Goal: Task Accomplishment & Management: Use online tool/utility

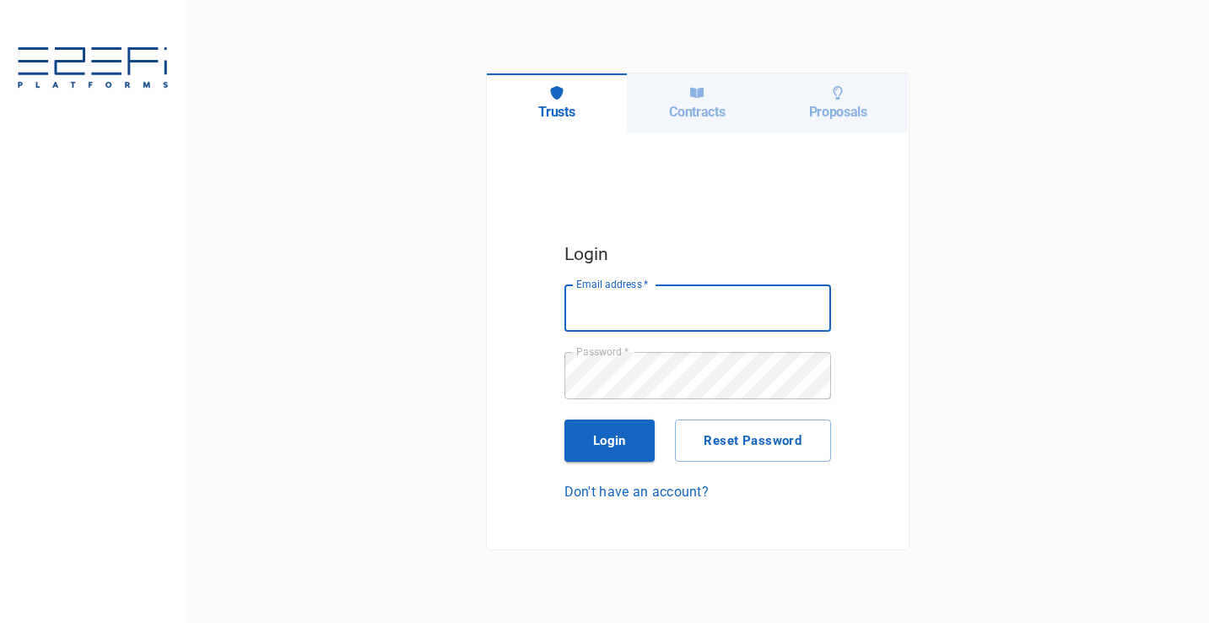
click at [710, 121] on div "Contracts" at bounding box center [697, 102] width 141 height 59
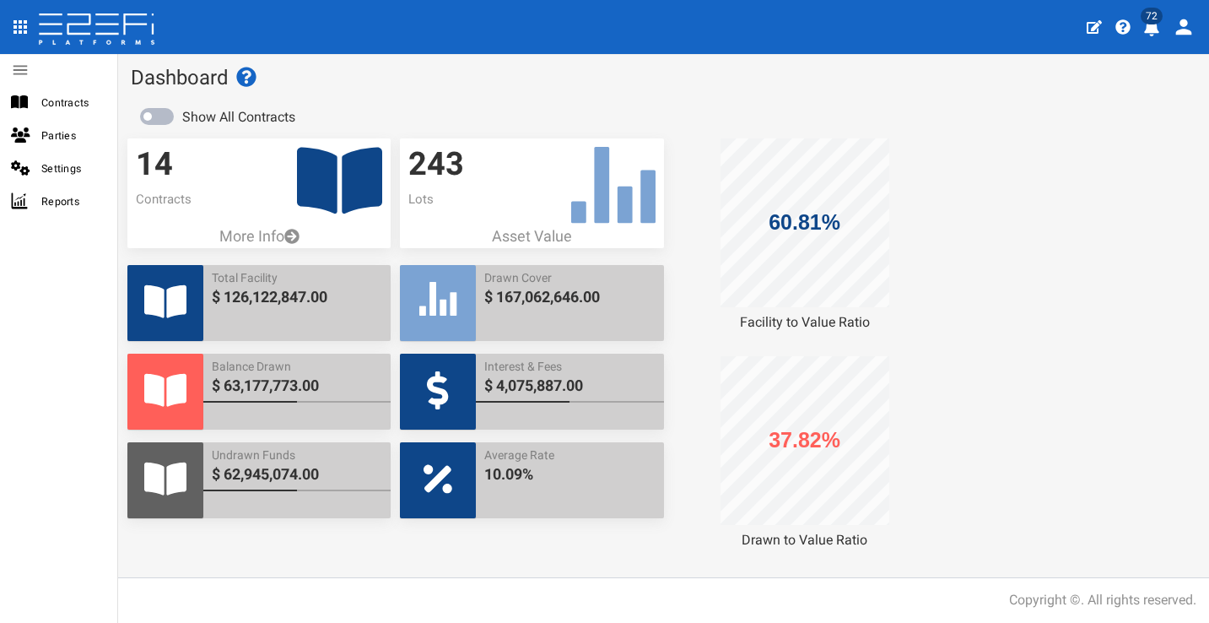
click at [1156, 26] on icon "profile" at bounding box center [1151, 27] width 15 height 17
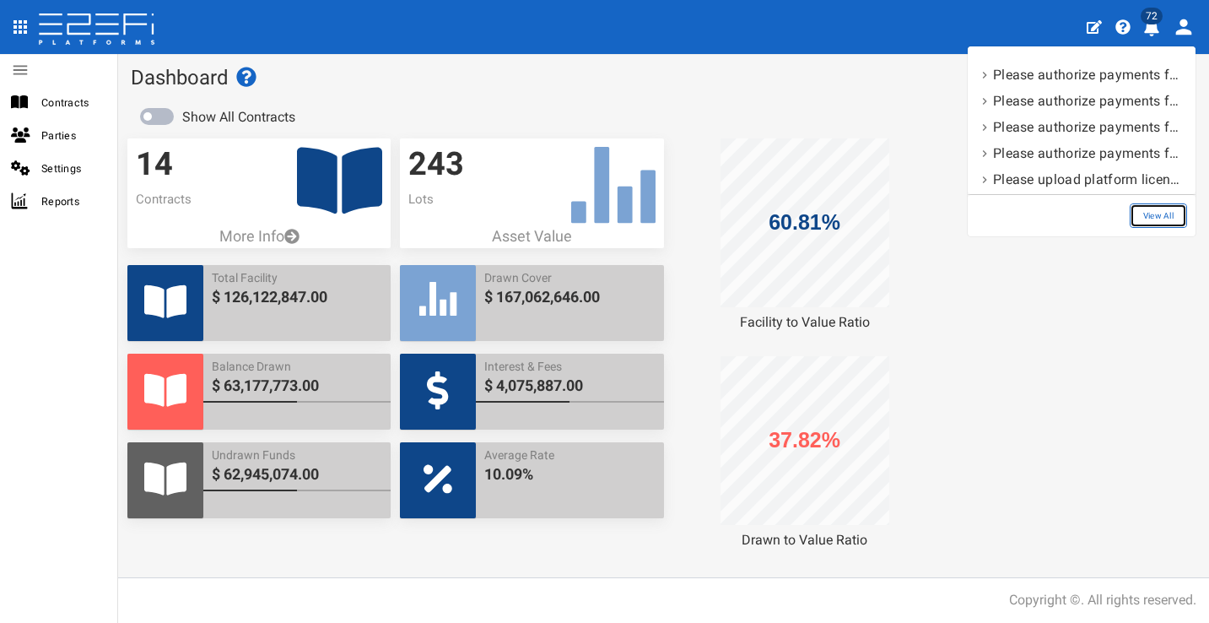
click at [1145, 224] on link "View All" at bounding box center [1158, 215] width 57 height 24
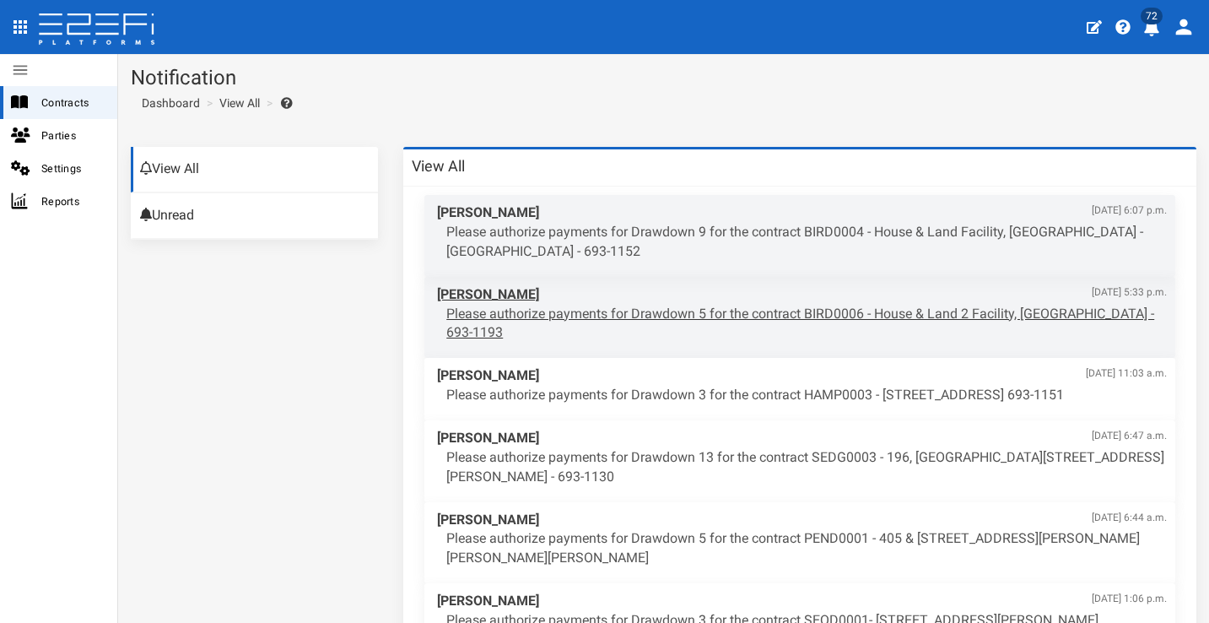
click at [720, 305] on p "Please authorize payments for Drawdown 5 for the contract BIRD0006 - House & La…" at bounding box center [806, 324] width 720 height 39
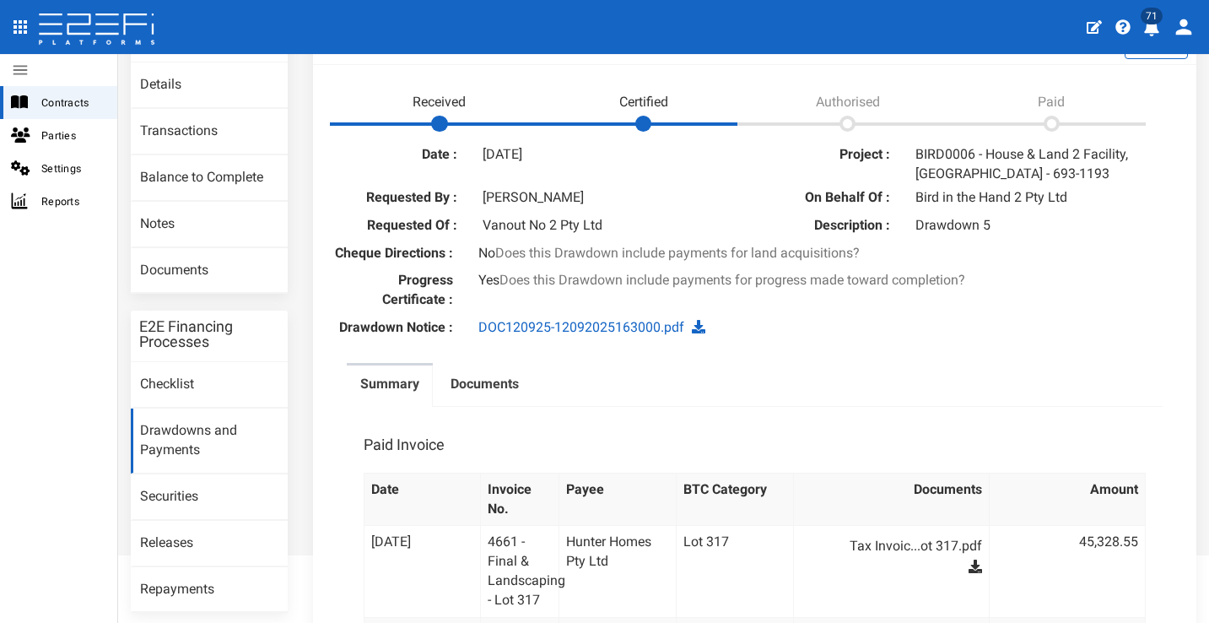
scroll to position [385, 0]
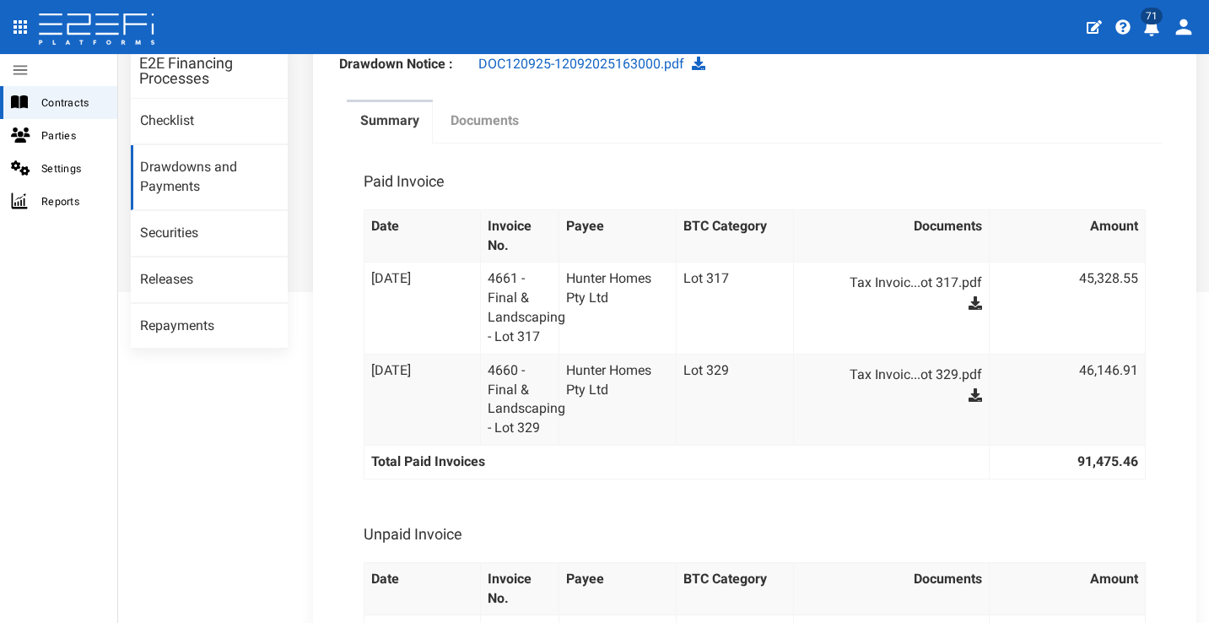
click at [508, 131] on label "Documents" at bounding box center [484, 120] width 68 height 19
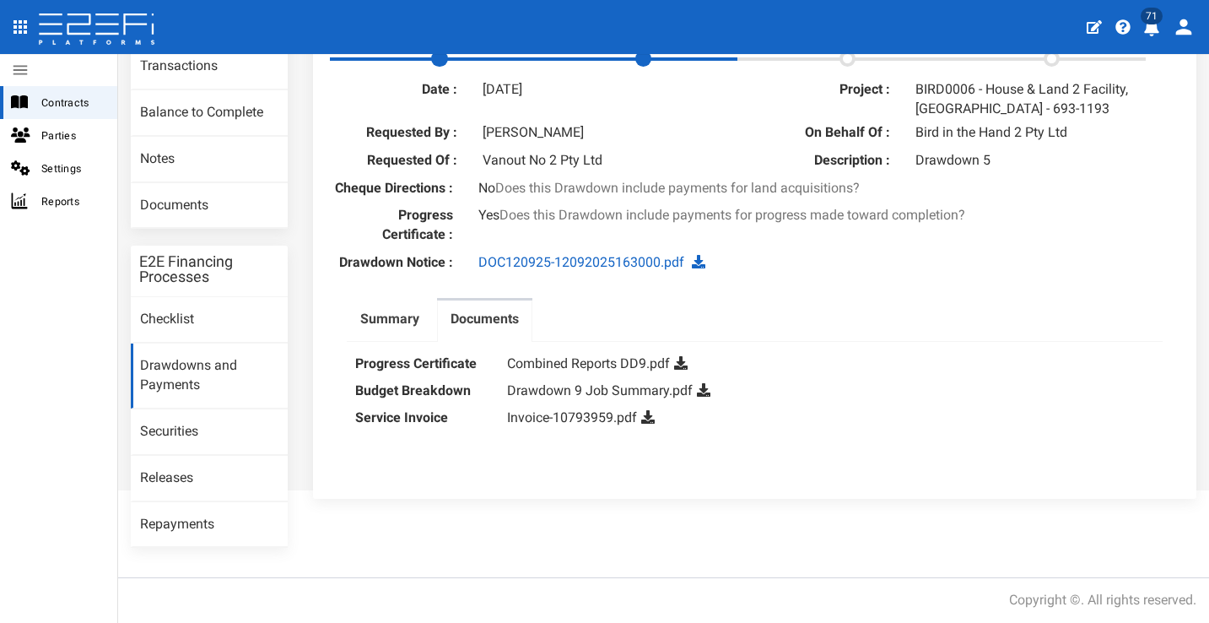
scroll to position [176, 0]
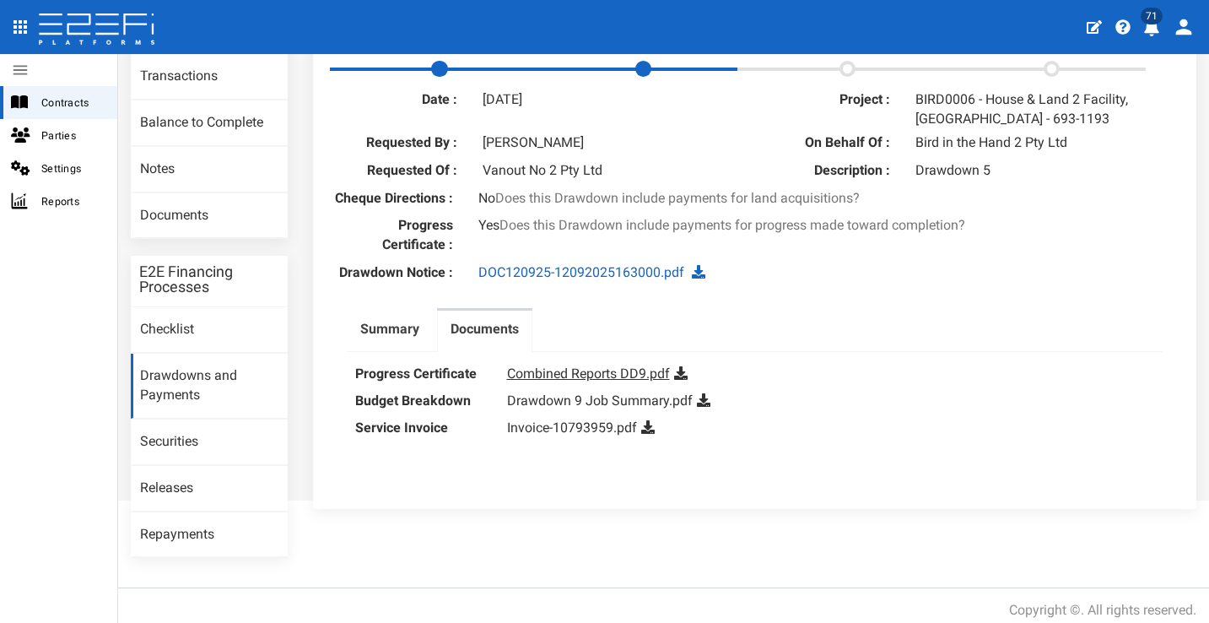
click at [581, 381] on link "Combined Reports DD9.pdf" at bounding box center [588, 373] width 163 height 16
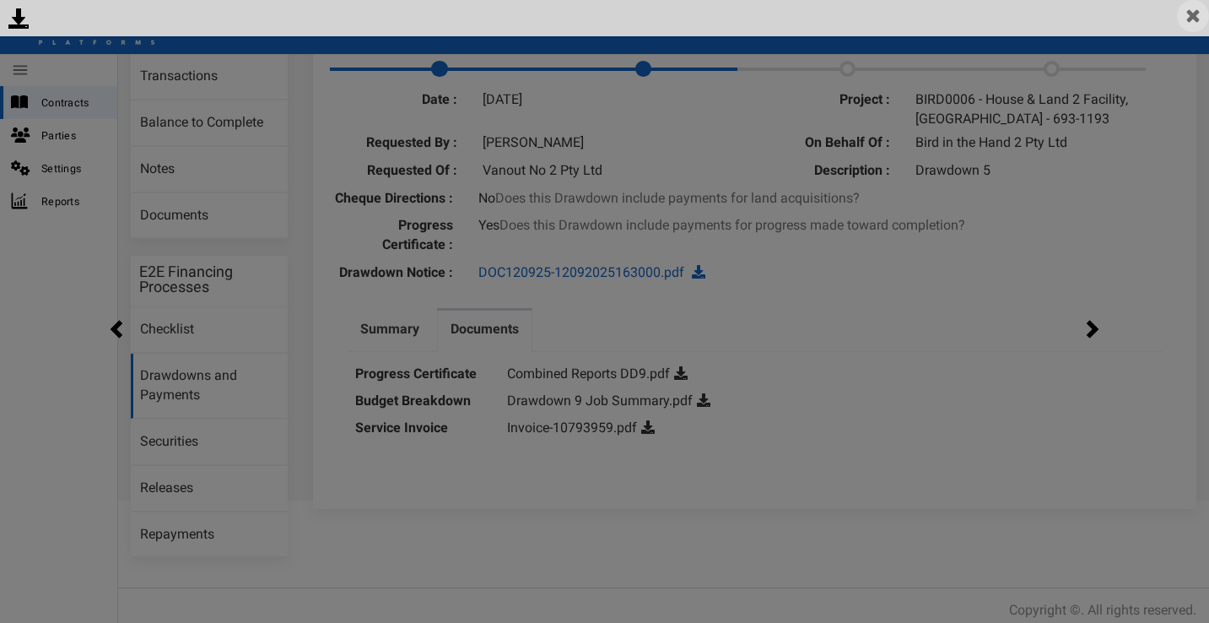
click at [1182, 14] on img at bounding box center [1193, 16] width 32 height 32
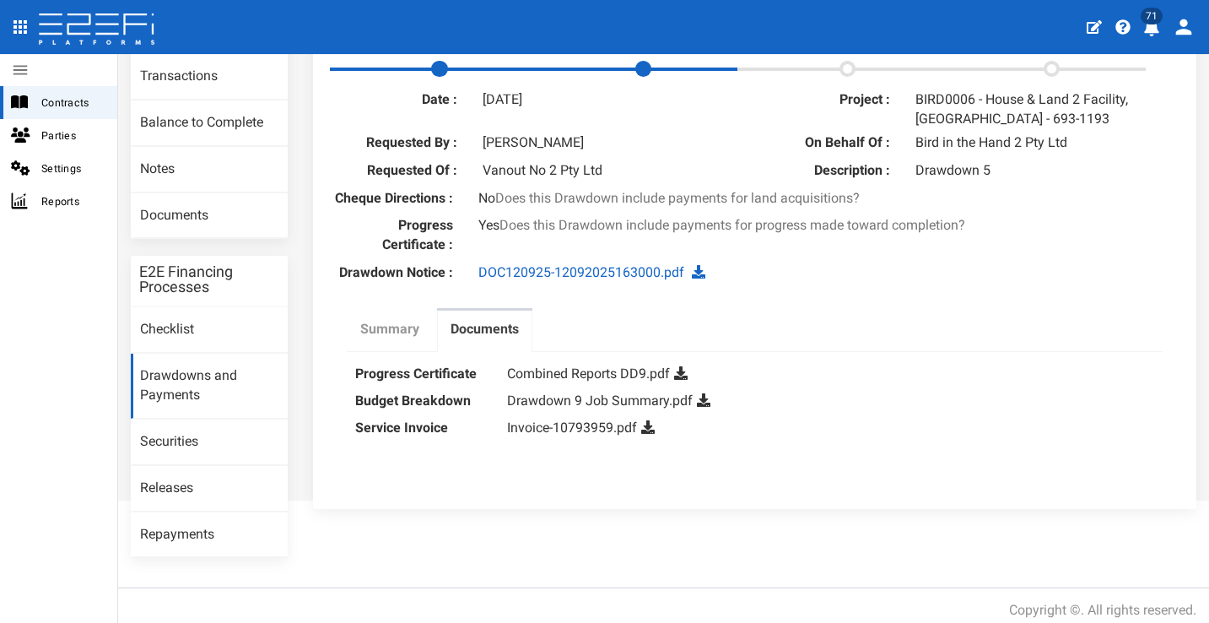
click at [404, 334] on label "Summary" at bounding box center [389, 329] width 59 height 19
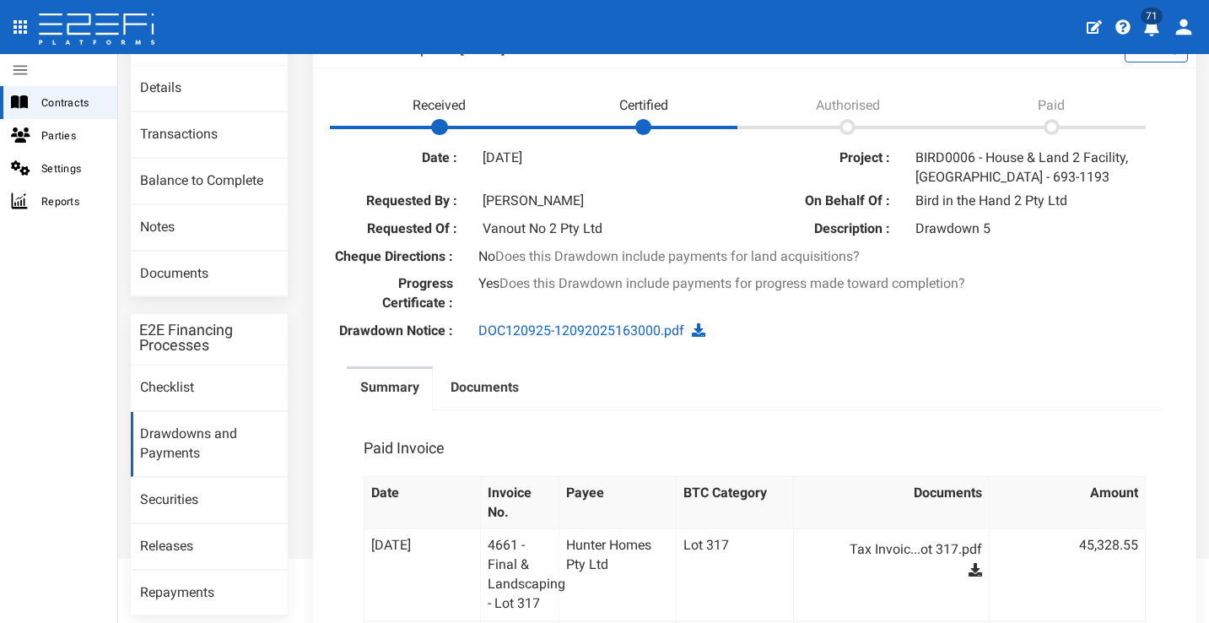
scroll to position [0, 0]
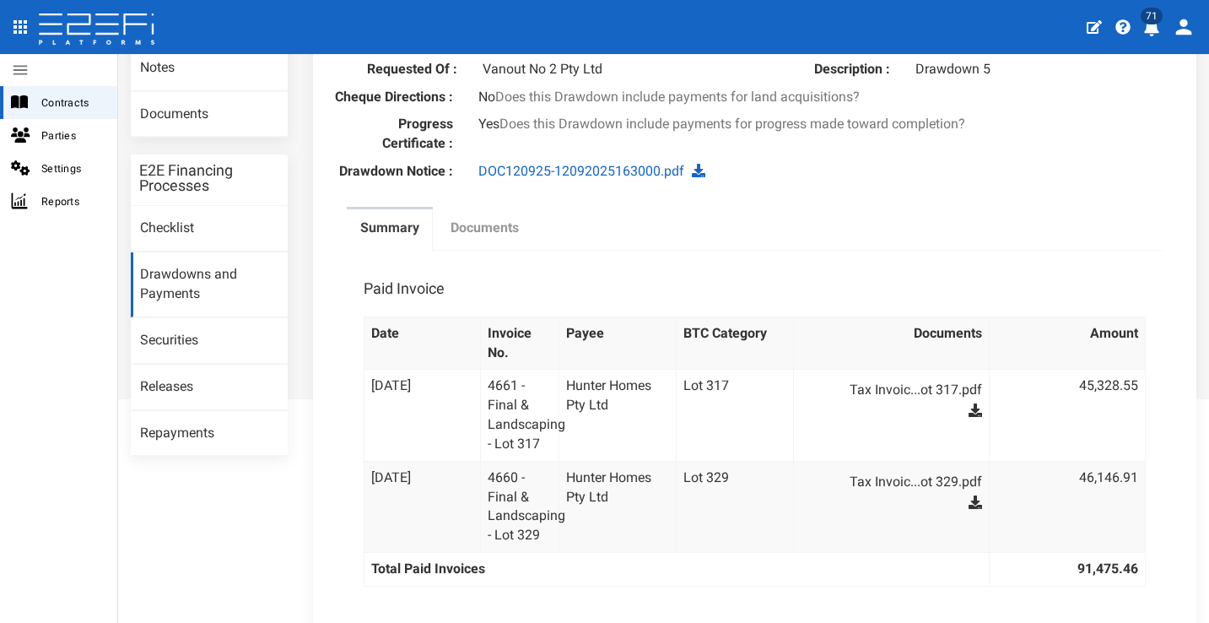
click at [503, 229] on link "Documents" at bounding box center [484, 230] width 95 height 42
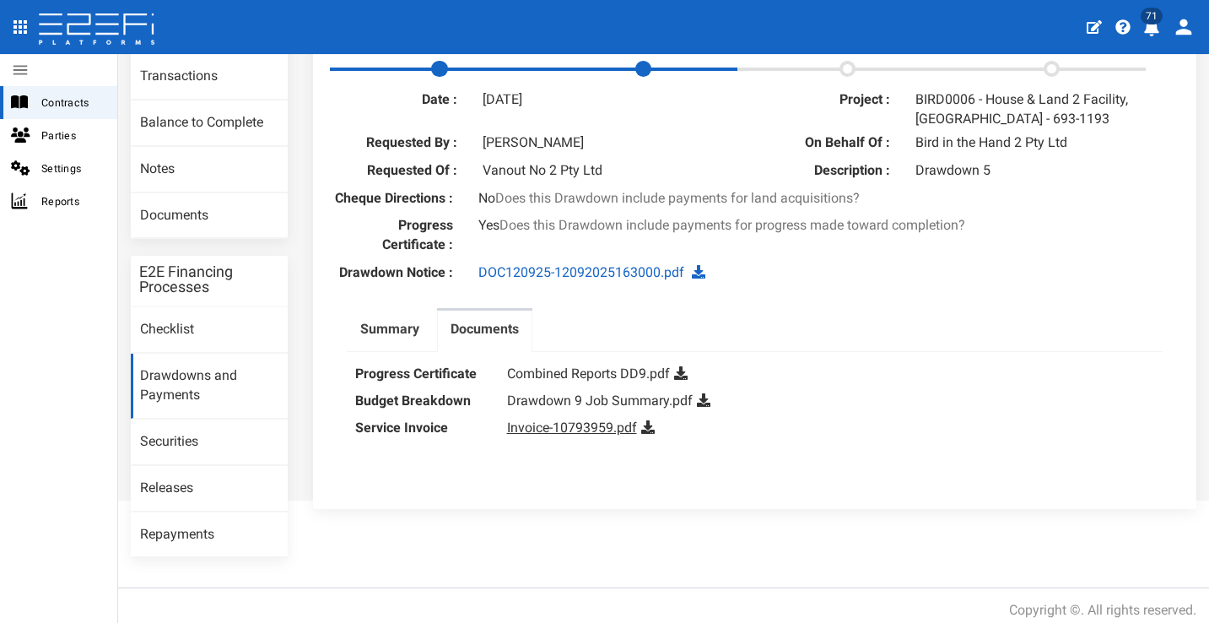
click at [589, 435] on link "Invoice-10793959.pdf" at bounding box center [572, 427] width 130 height 16
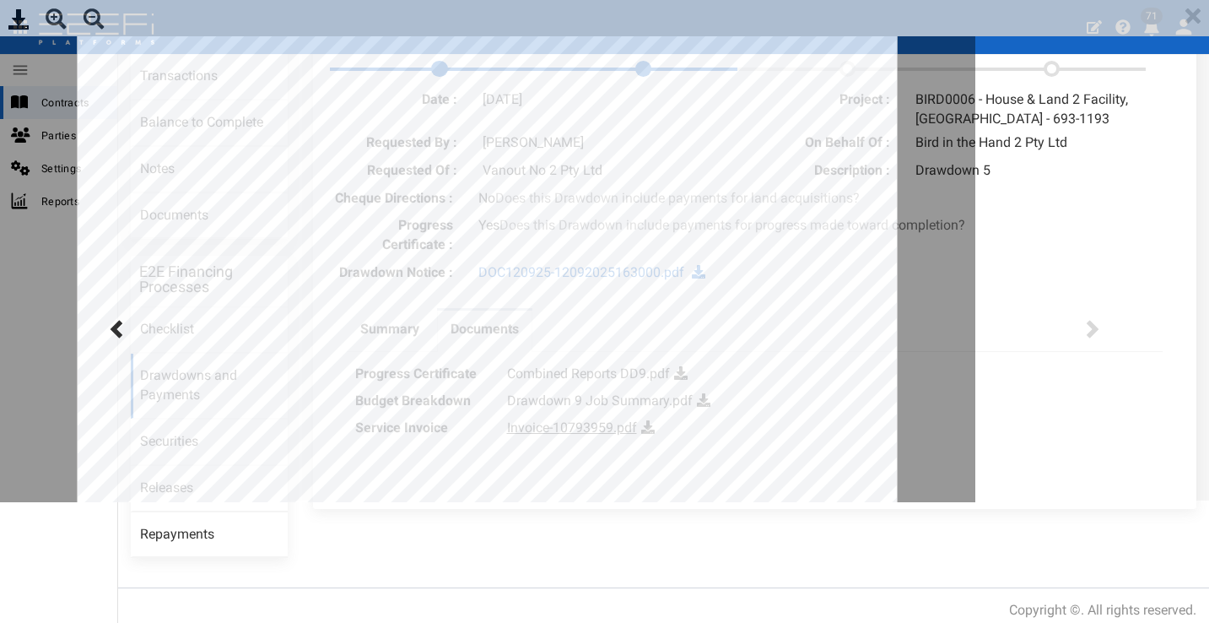
scroll to position [0, 0]
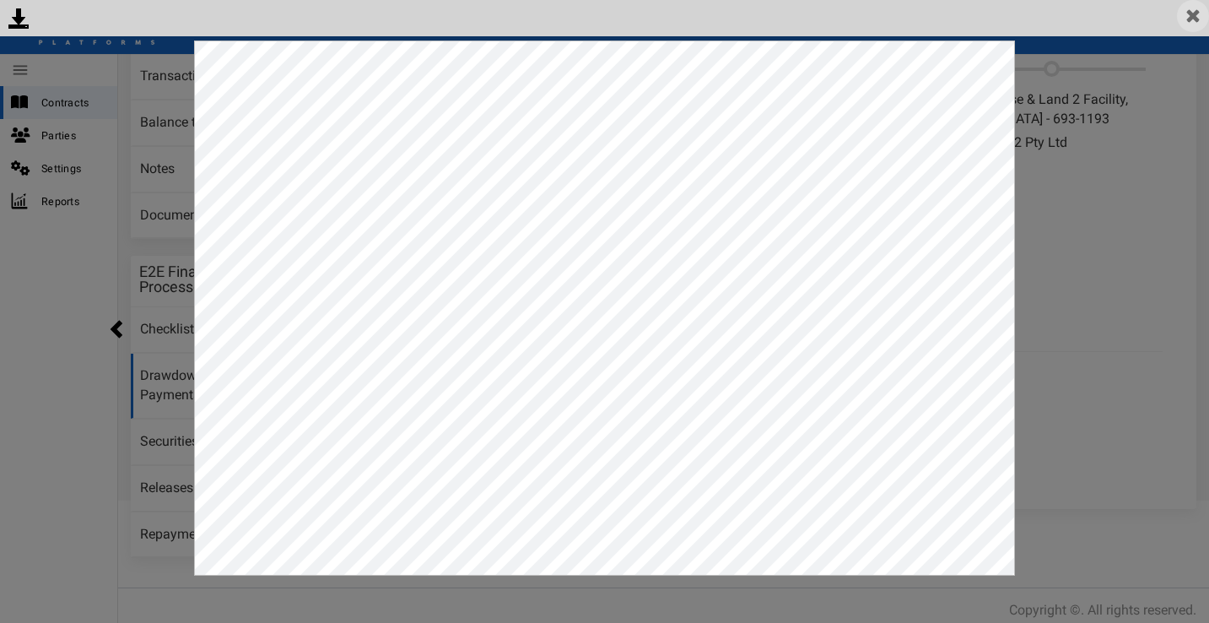
click at [1196, 8] on img at bounding box center [1193, 16] width 32 height 32
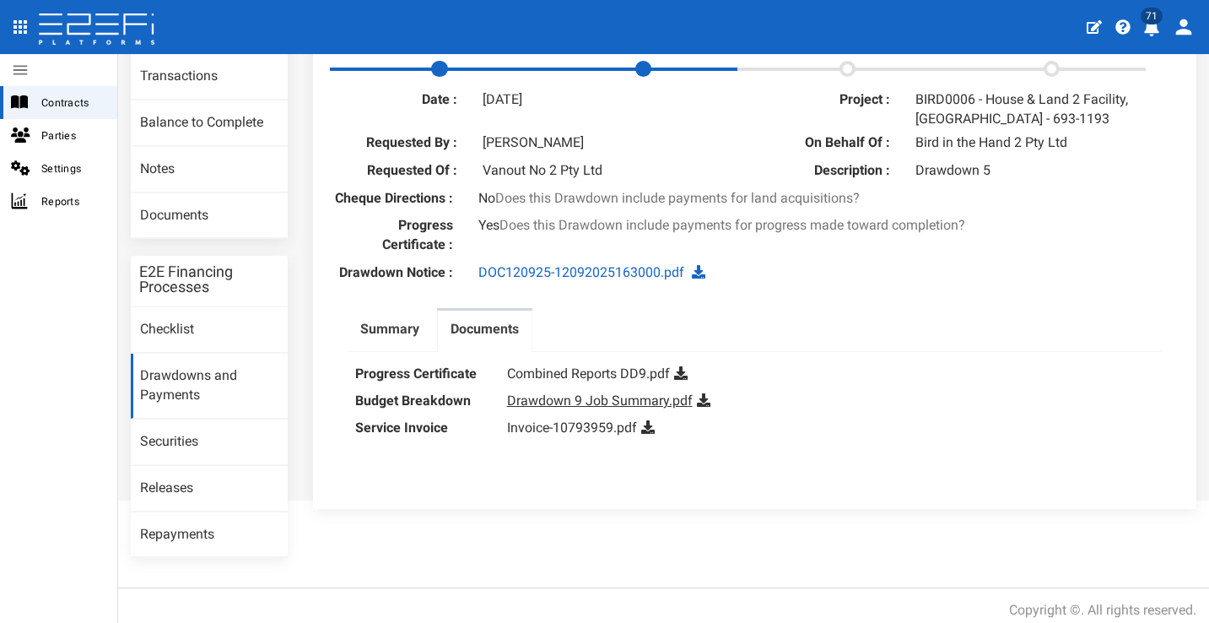
click at [599, 408] on link "Drawdown 9 Job Summary.pdf" at bounding box center [600, 400] width 186 height 16
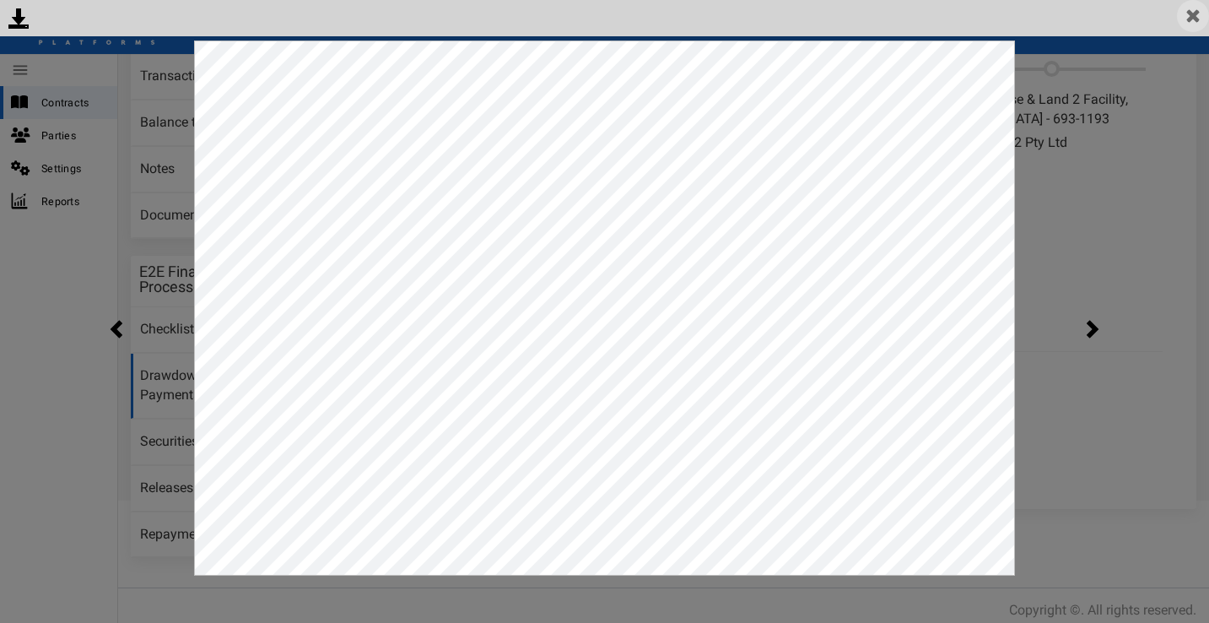
click at [1184, 24] on img at bounding box center [1193, 16] width 32 height 32
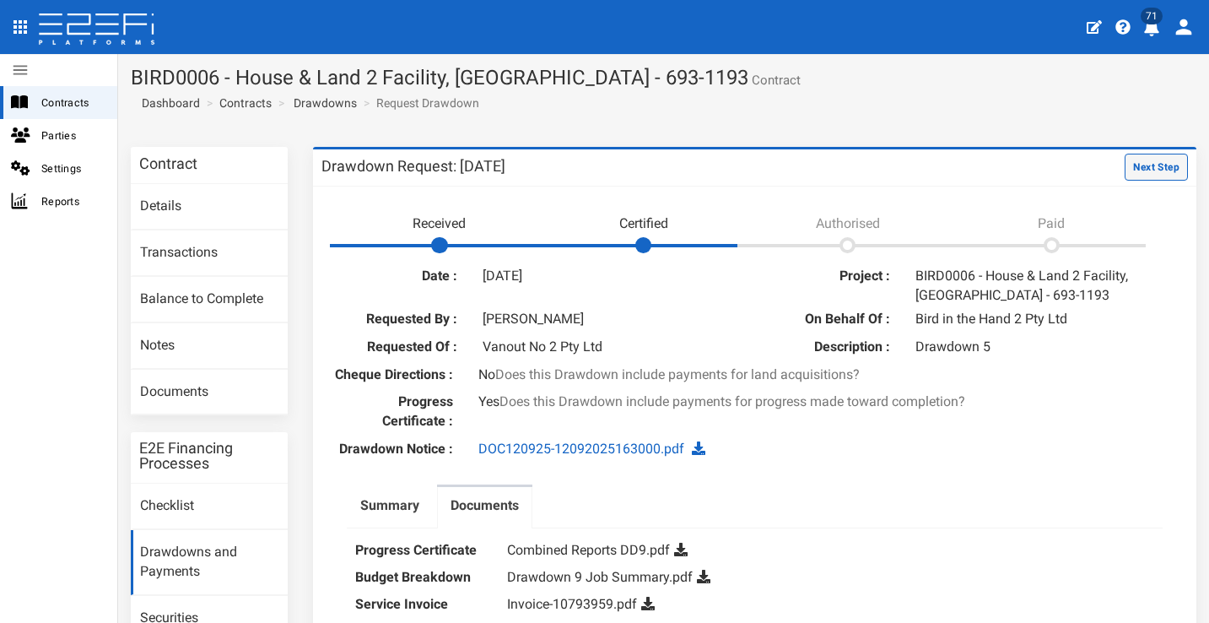
click at [1131, 177] on button "Next Step" at bounding box center [1156, 167] width 63 height 27
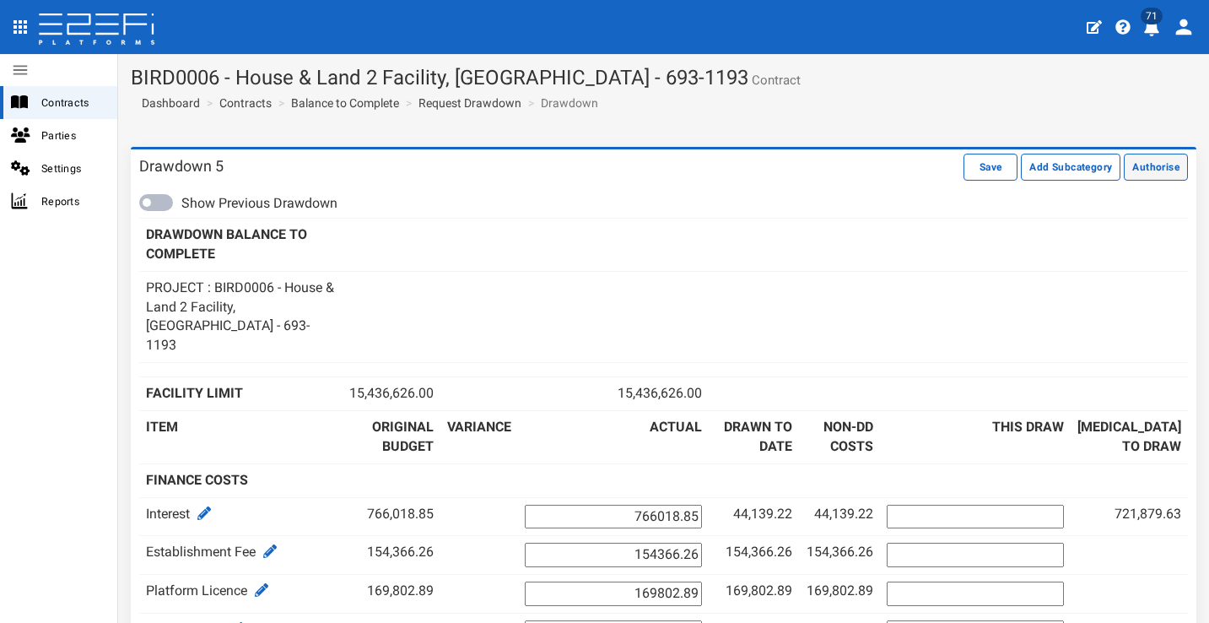
click at [1154, 174] on button "Authorise" at bounding box center [1156, 167] width 64 height 27
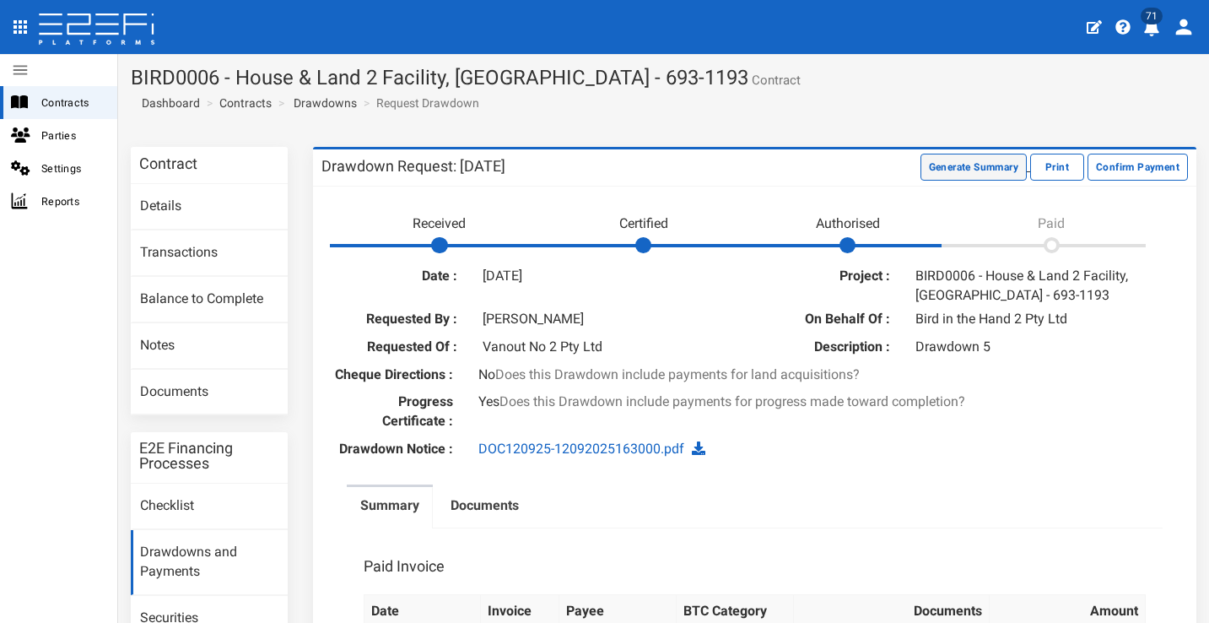
click at [920, 168] on button "Generate Summary" at bounding box center [973, 167] width 106 height 27
click at [914, 172] on button "Download Summary" at bounding box center [970, 167] width 112 height 27
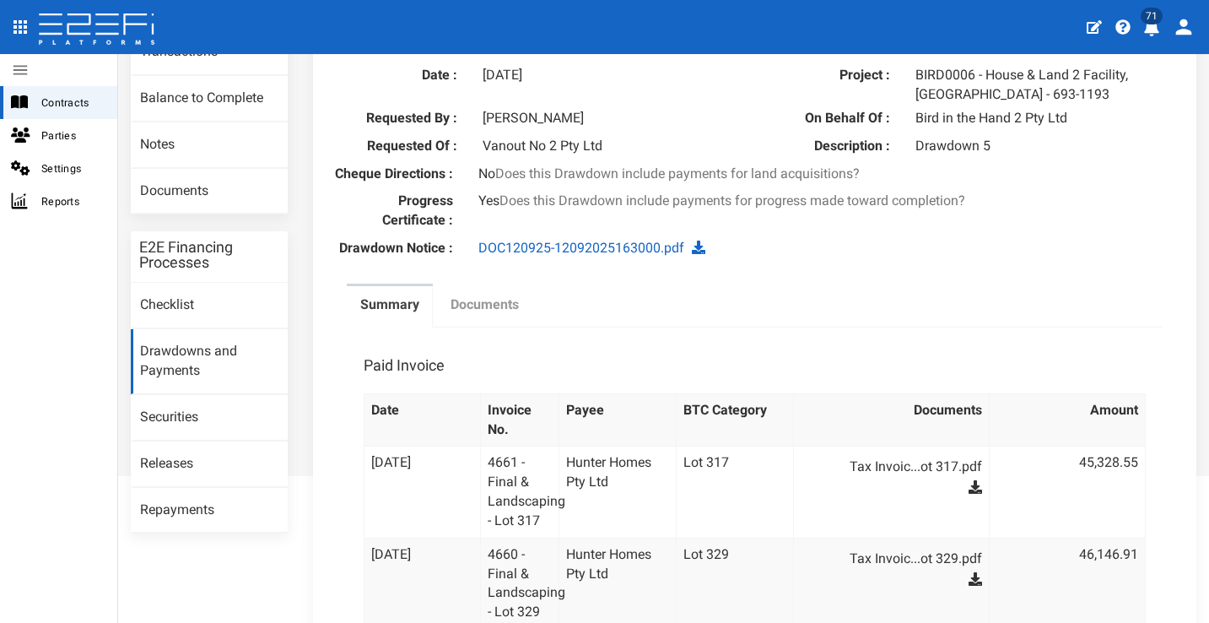
click at [471, 315] on label "Documents" at bounding box center [484, 304] width 68 height 19
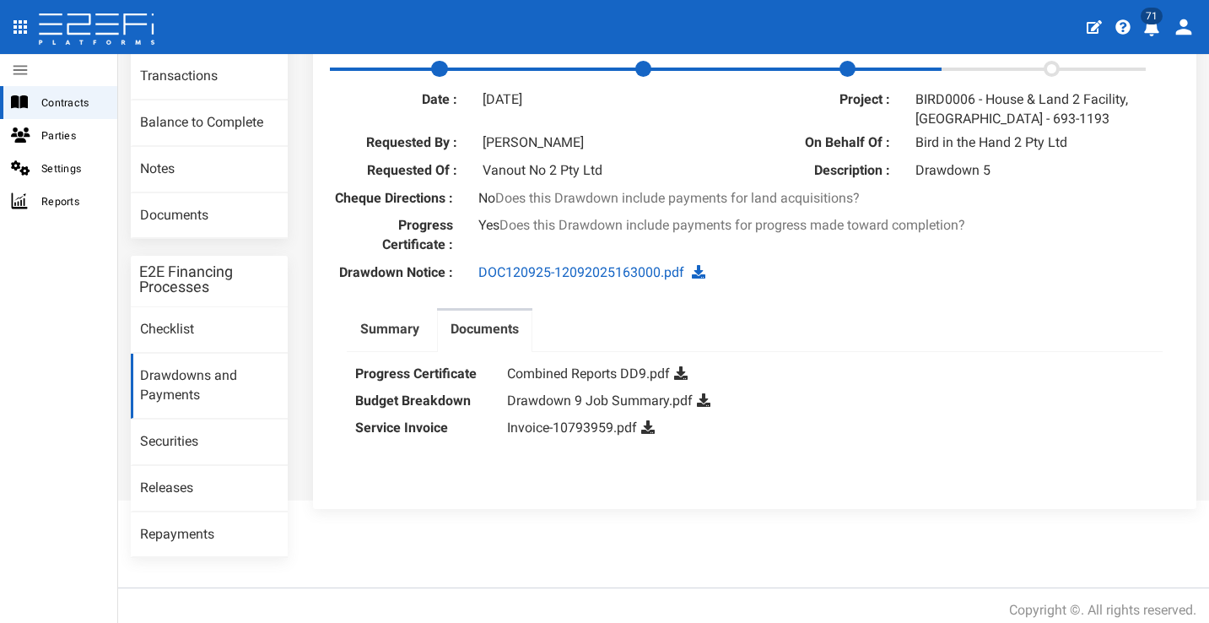
click at [702, 407] on icon at bounding box center [703, 399] width 13 height 13
click at [647, 434] on icon at bounding box center [647, 426] width 13 height 13
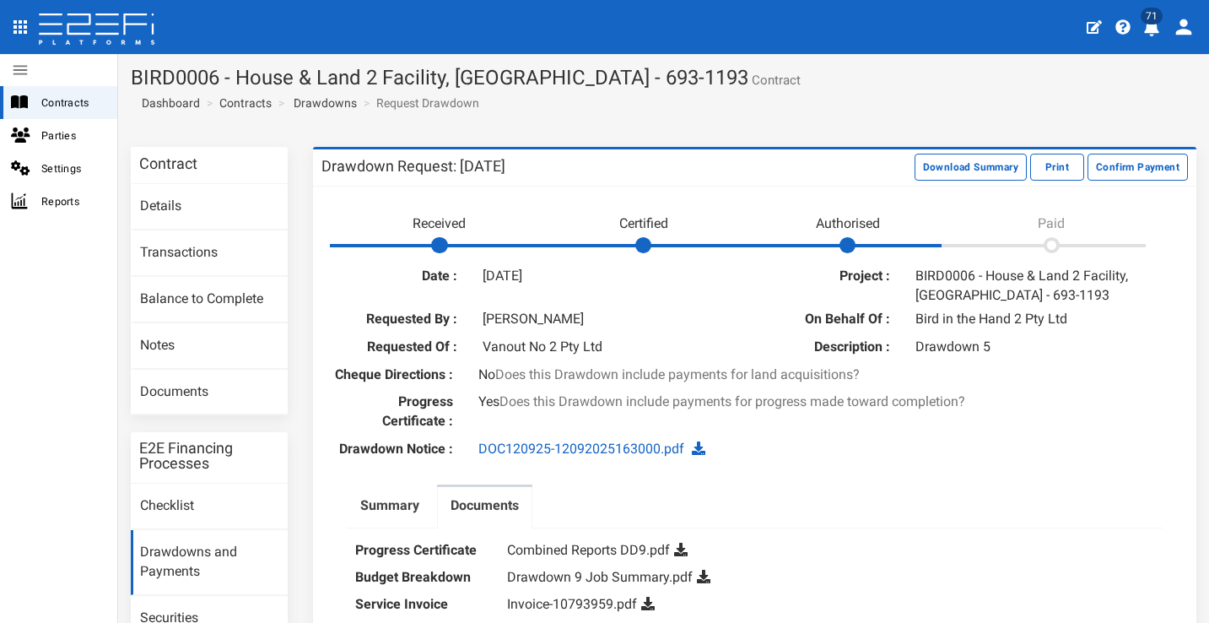
drag, startPoint x: 1149, startPoint y: 28, endPoint x: 1156, endPoint y: 53, distance: 26.2
click at [1149, 28] on icon "profile" at bounding box center [1151, 27] width 15 height 17
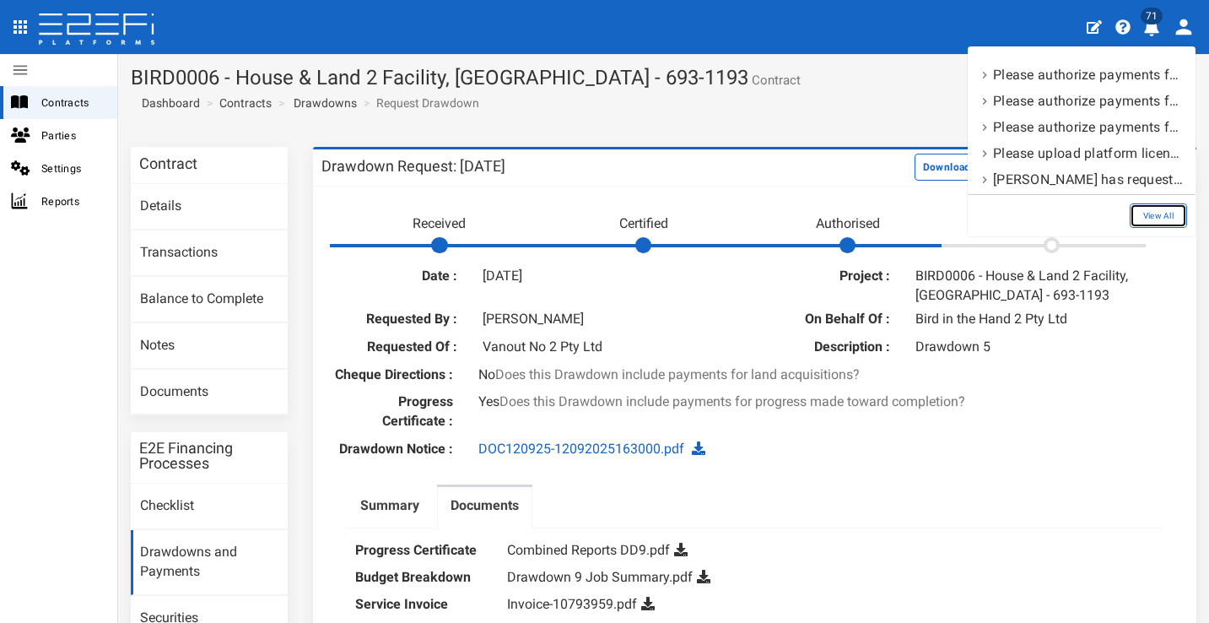
click at [1175, 214] on link "View All" at bounding box center [1158, 215] width 57 height 24
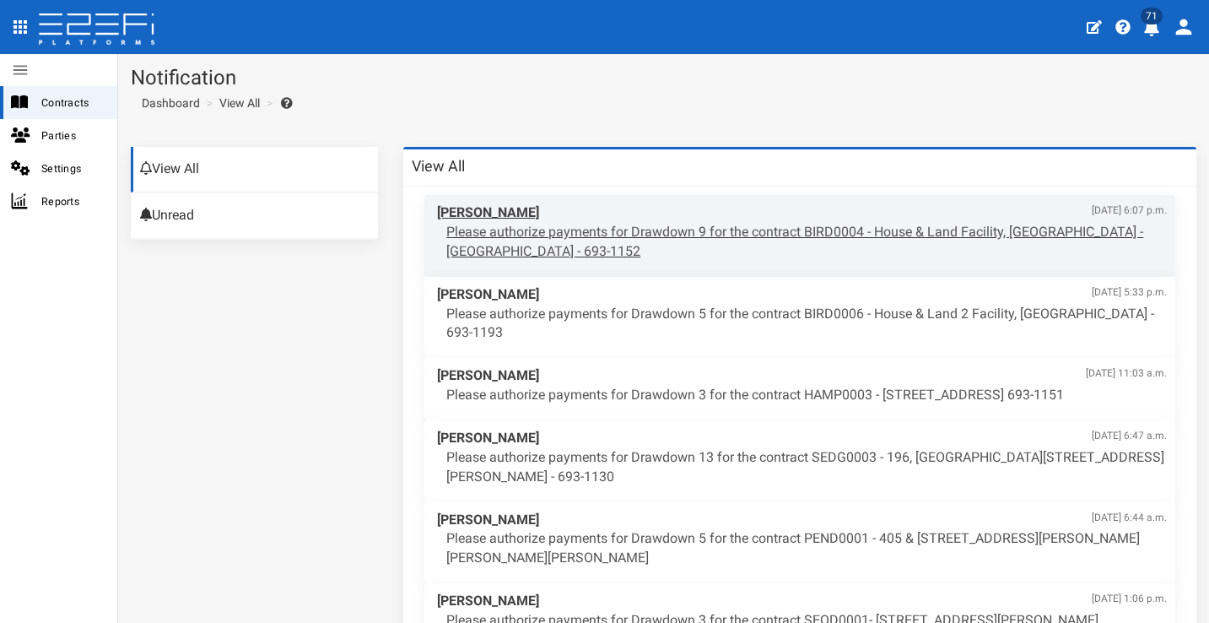
click at [642, 236] on p "Please authorize payments for Drawdown 9 for the contract BIRD0004 - House & La…" at bounding box center [806, 242] width 720 height 39
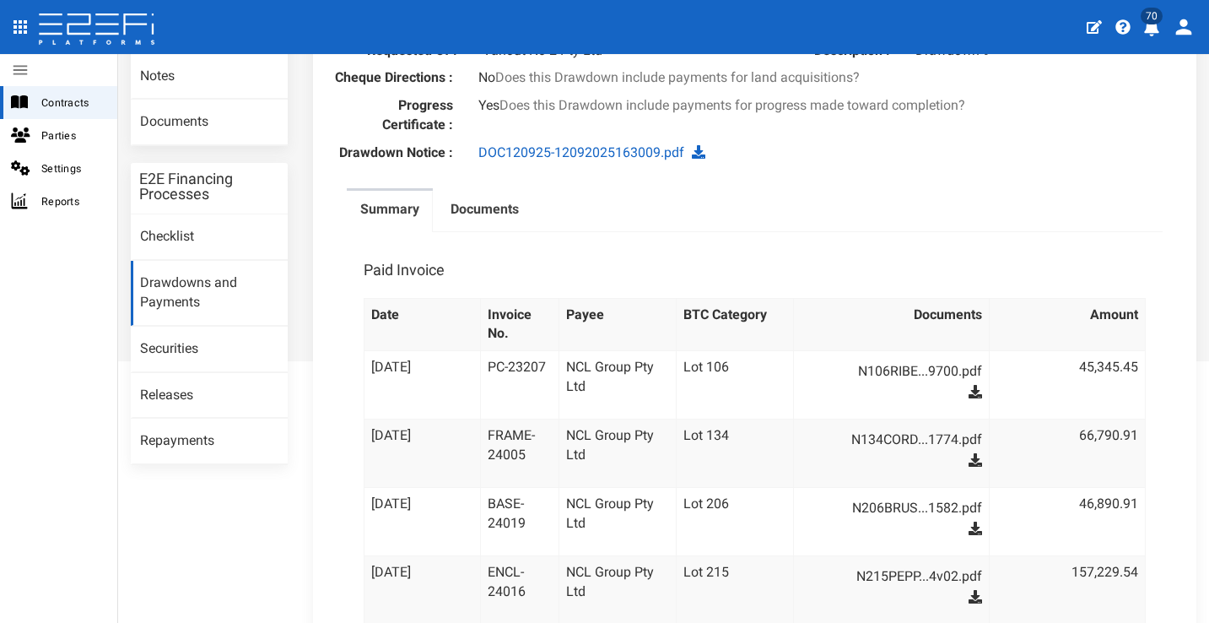
scroll to position [191, 0]
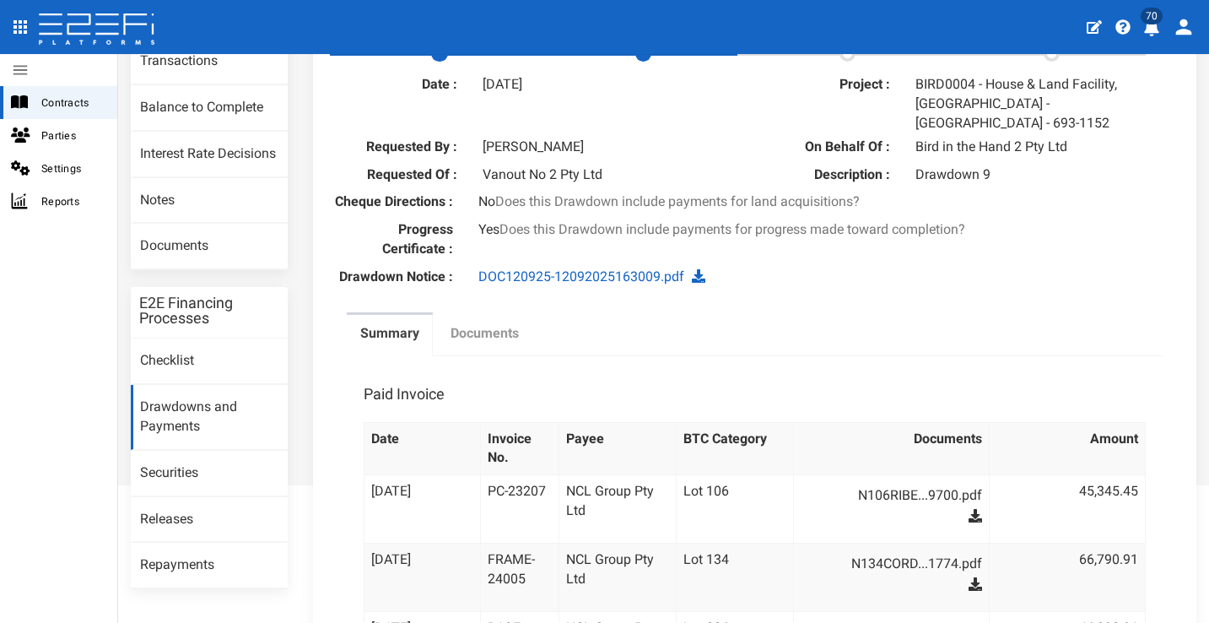
click at [497, 325] on label "Documents" at bounding box center [484, 333] width 68 height 19
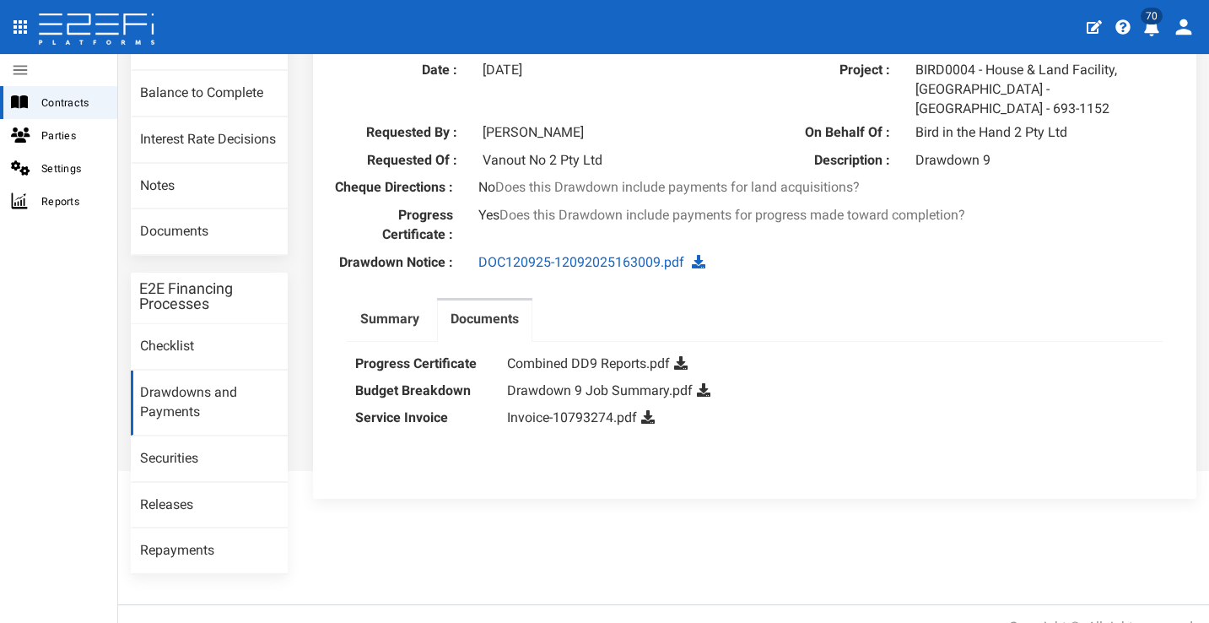
scroll to position [222, 0]
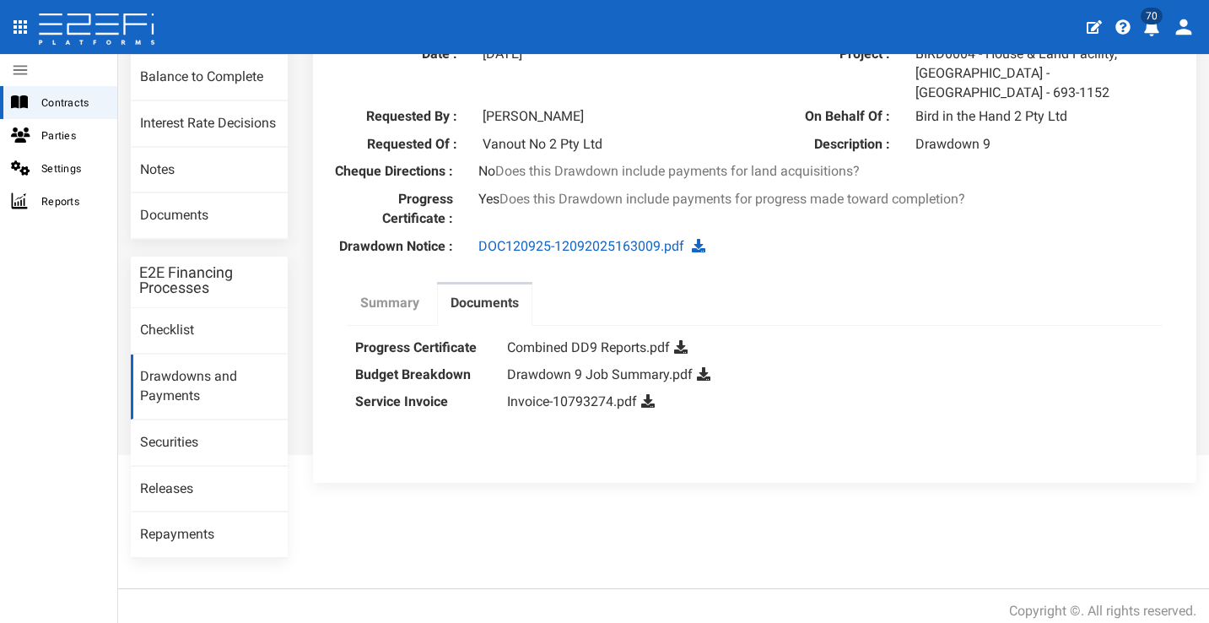
click at [405, 299] on label "Summary" at bounding box center [389, 303] width 59 height 19
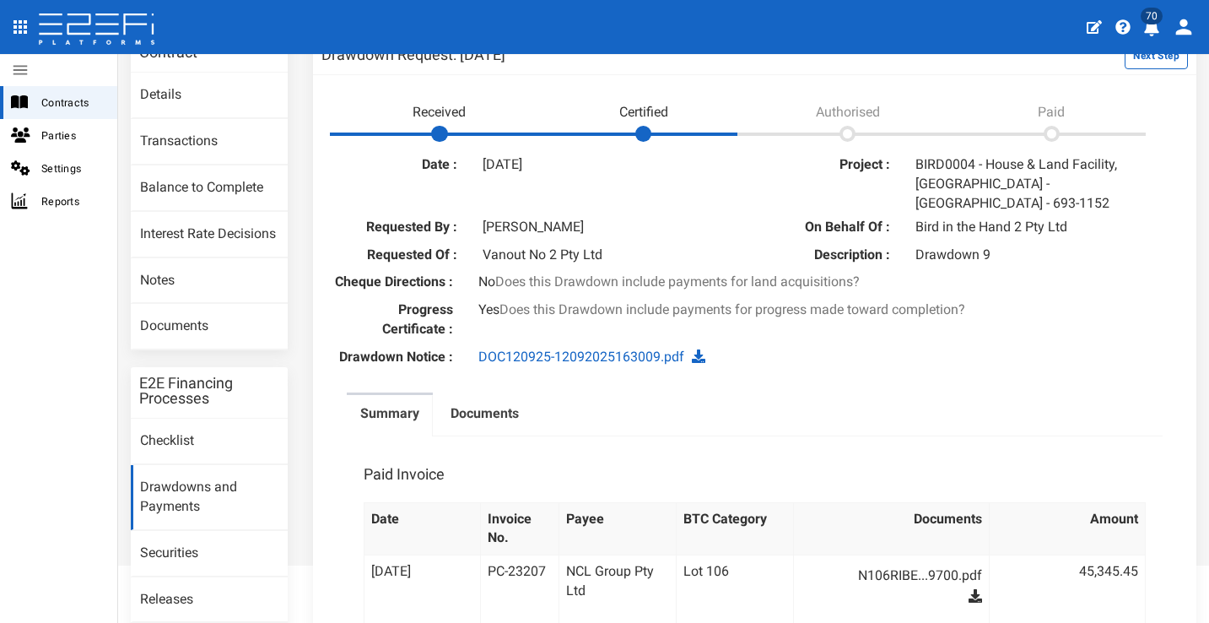
scroll to position [0, 0]
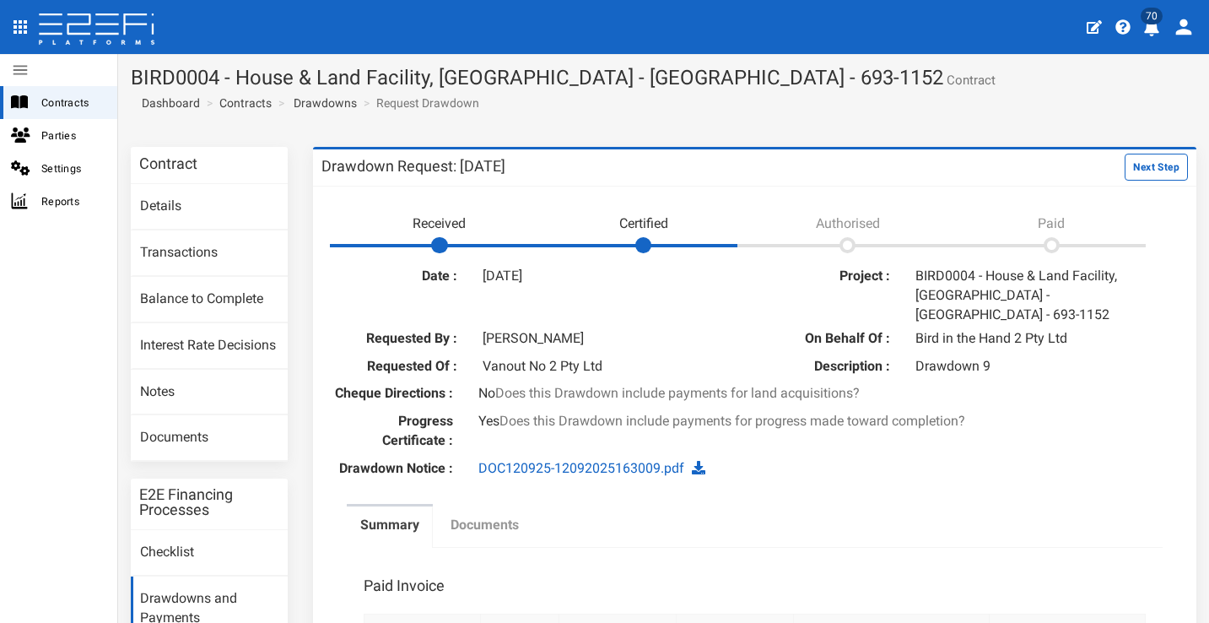
click at [462, 521] on label "Documents" at bounding box center [484, 524] width 68 height 19
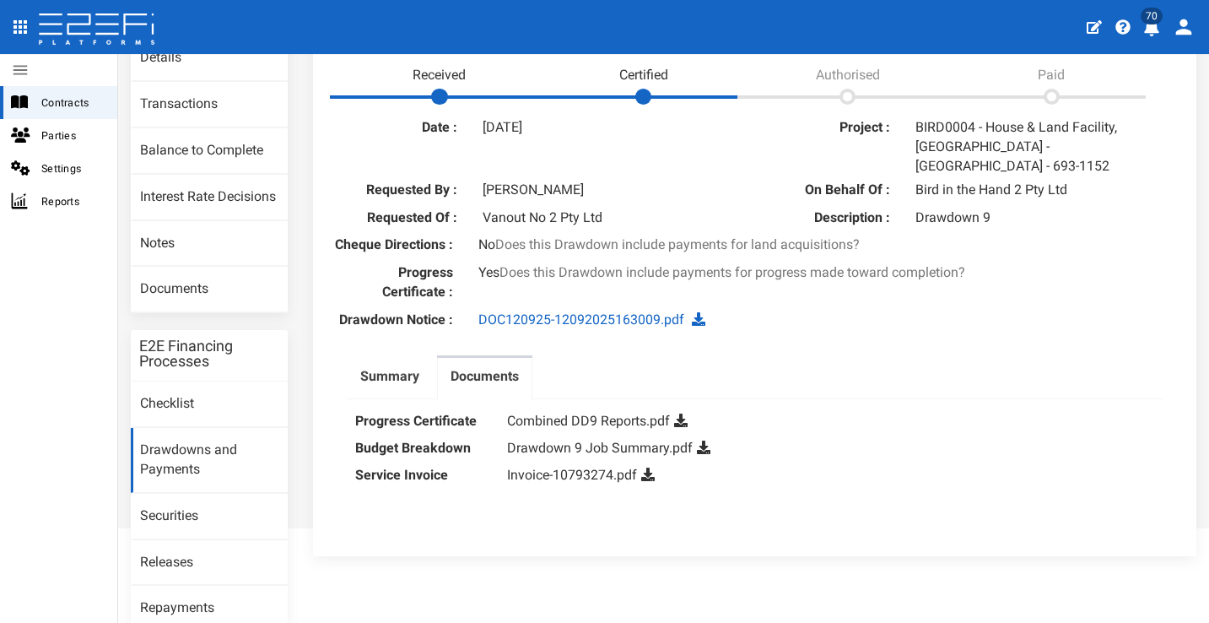
scroll to position [222, 0]
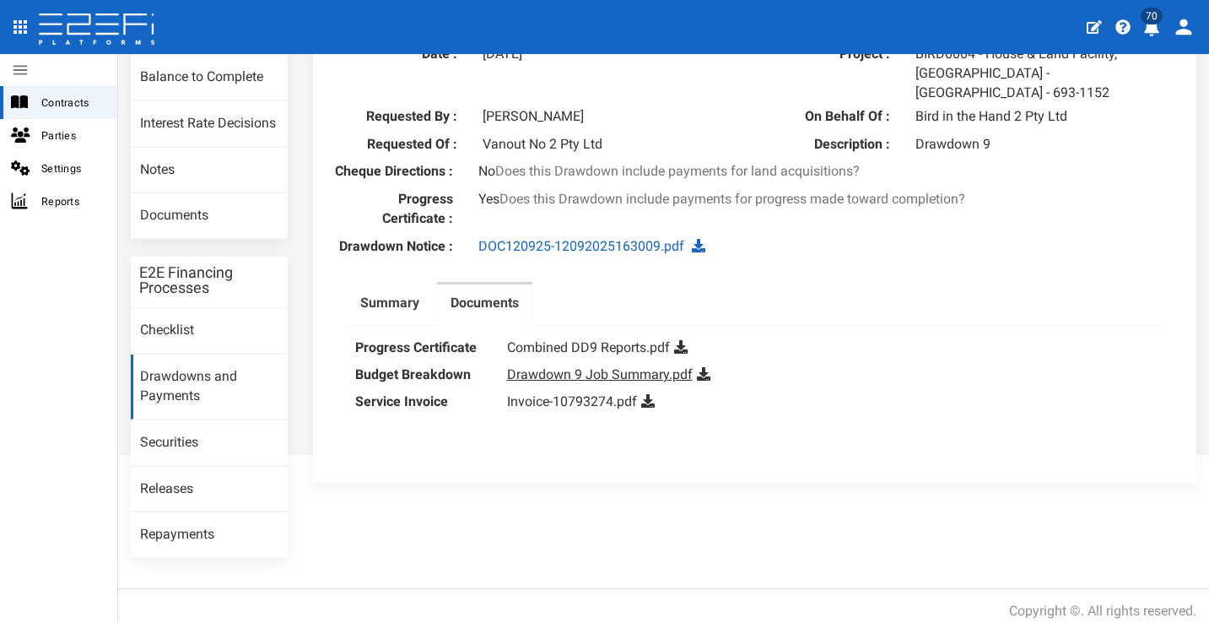
click at [609, 369] on link "Drawdown 9 Job Summary.pdf" at bounding box center [600, 374] width 186 height 16
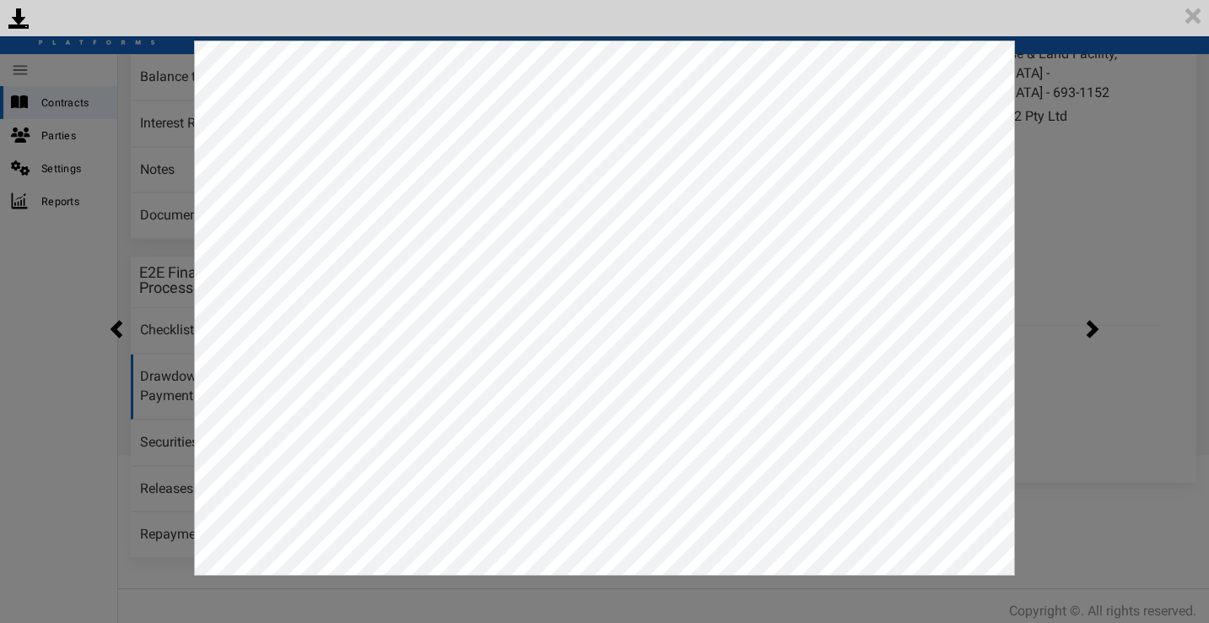
scroll to position [0, 0]
click at [1198, 25] on img at bounding box center [1193, 16] width 32 height 32
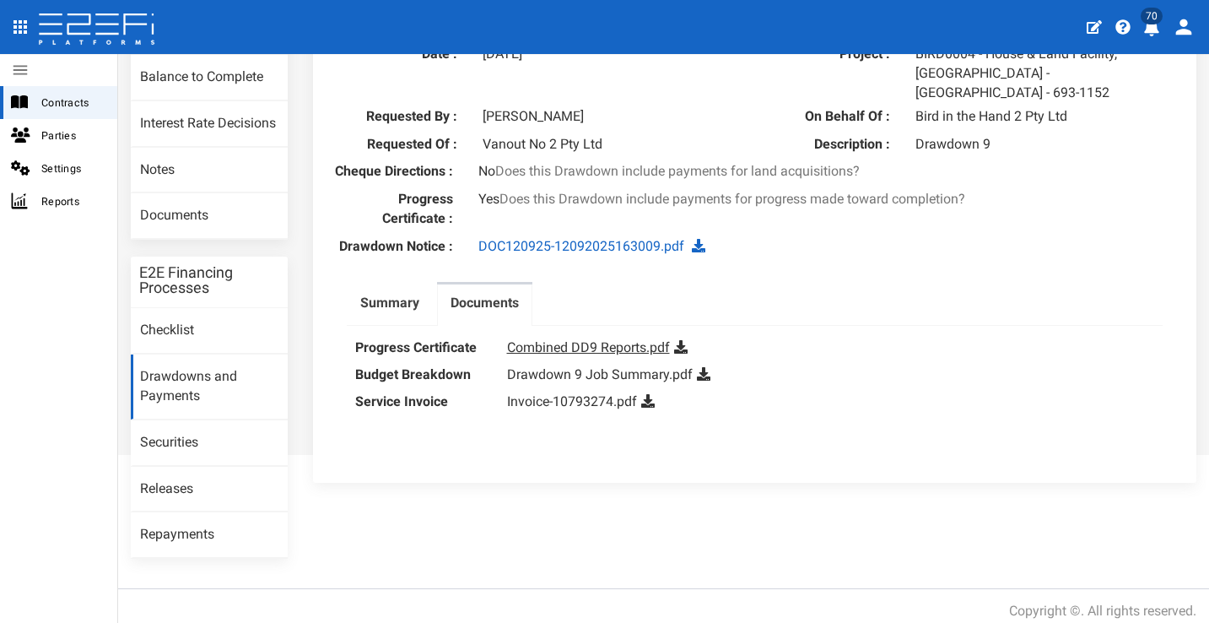
click at [533, 339] on link "Combined DD9 Reports.pdf" at bounding box center [588, 347] width 163 height 16
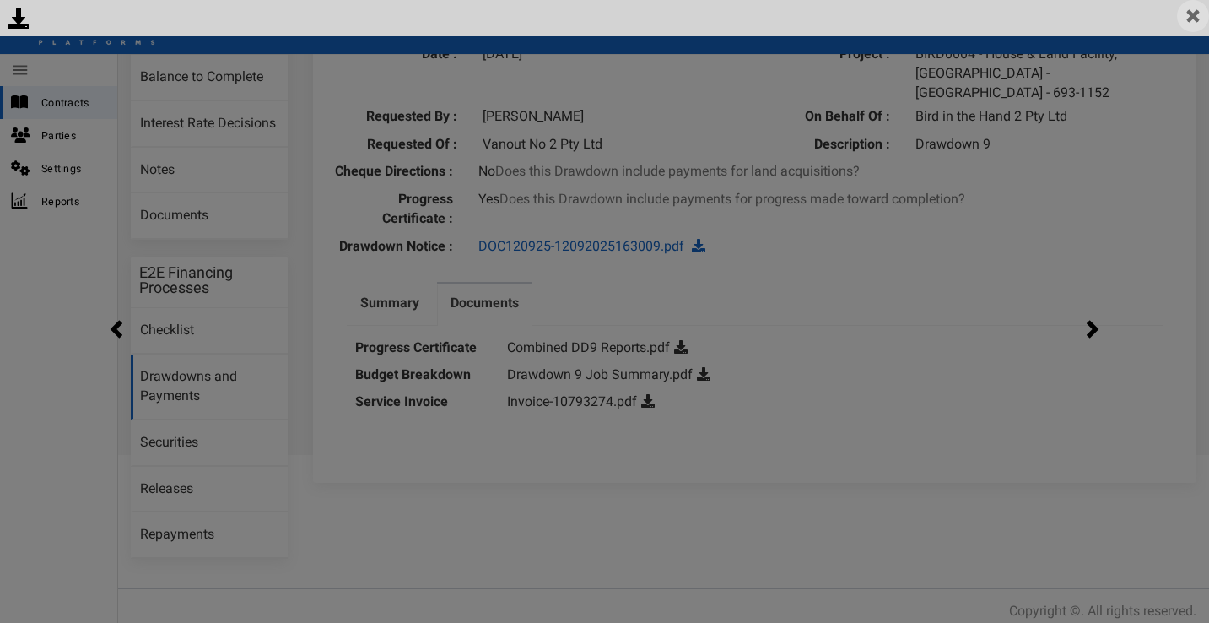
click at [1189, 15] on img at bounding box center [1193, 16] width 32 height 32
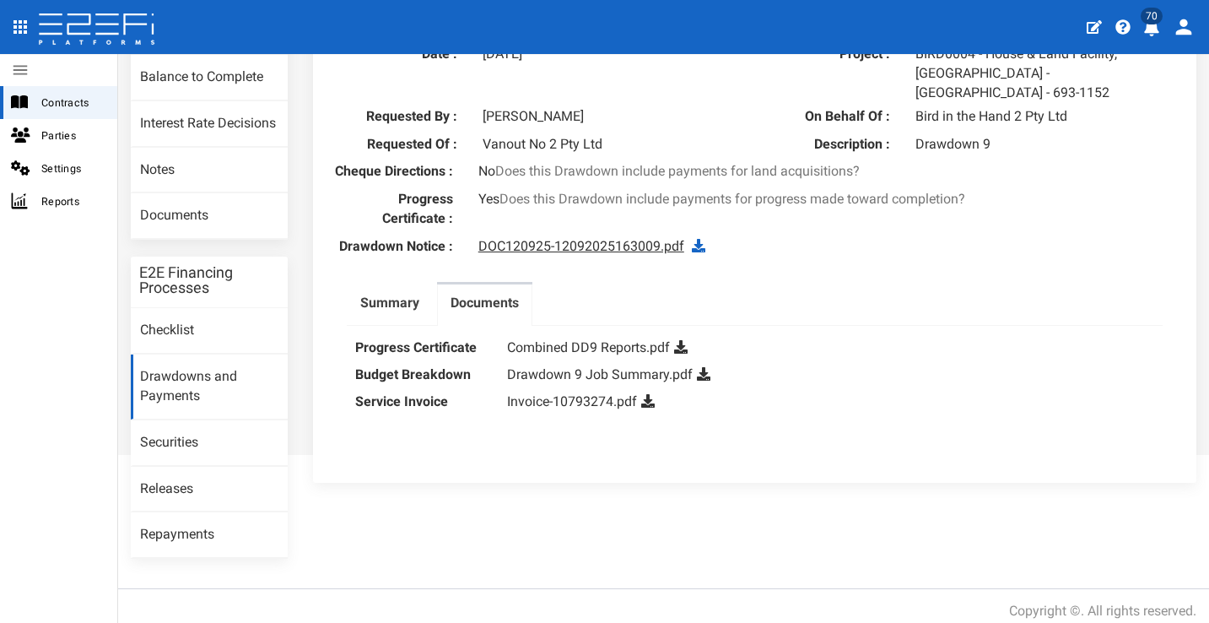
click at [561, 243] on link "DOC120925-12092025163009.pdf" at bounding box center [581, 246] width 206 height 16
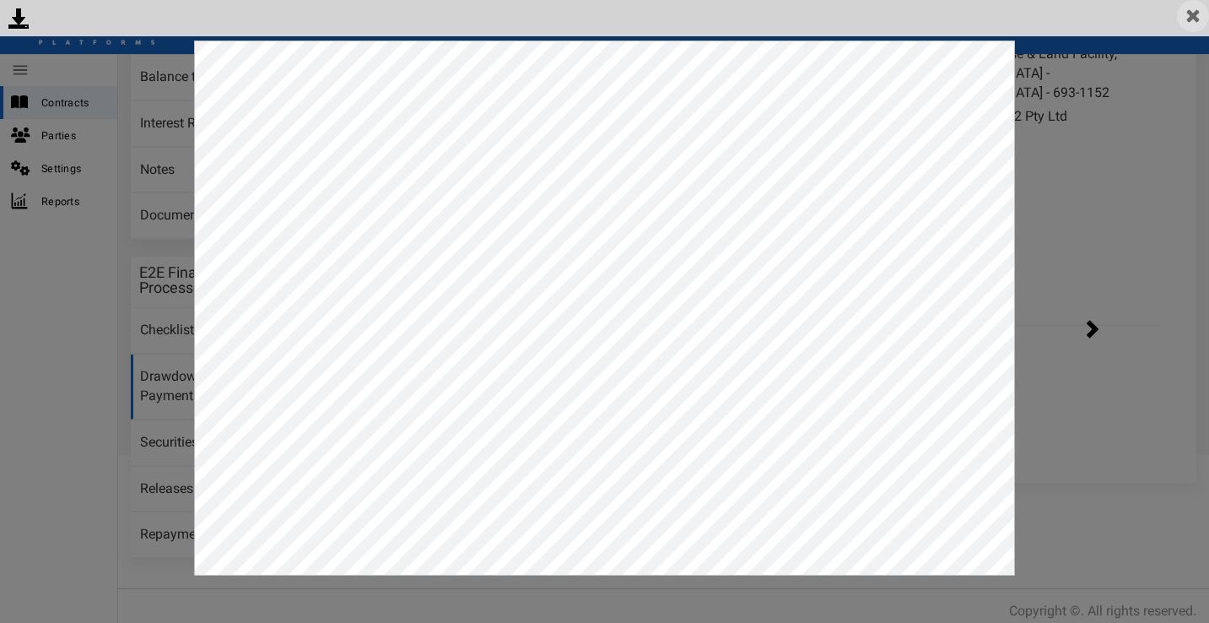
click at [1195, 19] on img at bounding box center [1193, 16] width 32 height 32
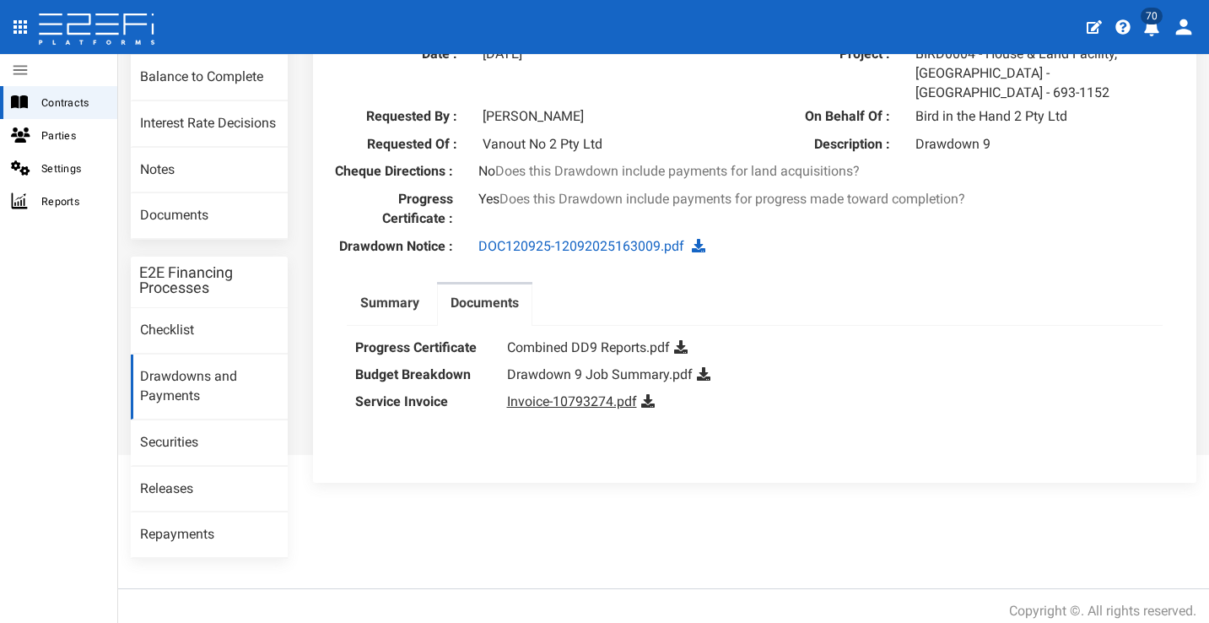
click at [515, 393] on link "Invoice-10793274.pdf" at bounding box center [572, 401] width 130 height 16
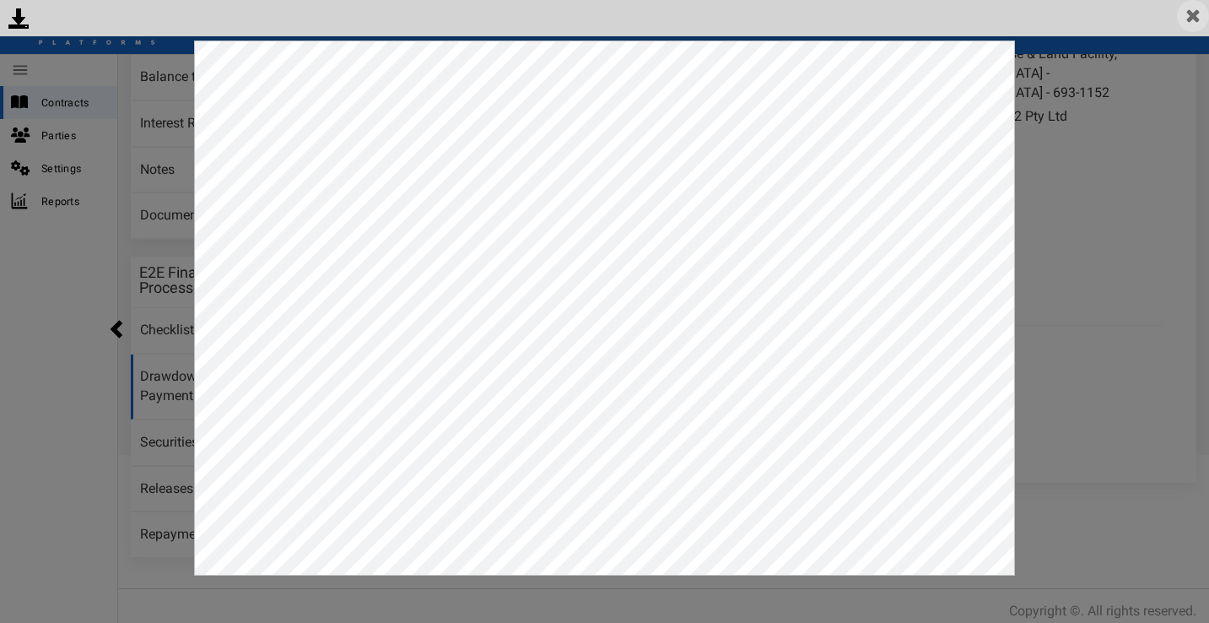
click at [1184, 13] on img at bounding box center [1193, 16] width 32 height 32
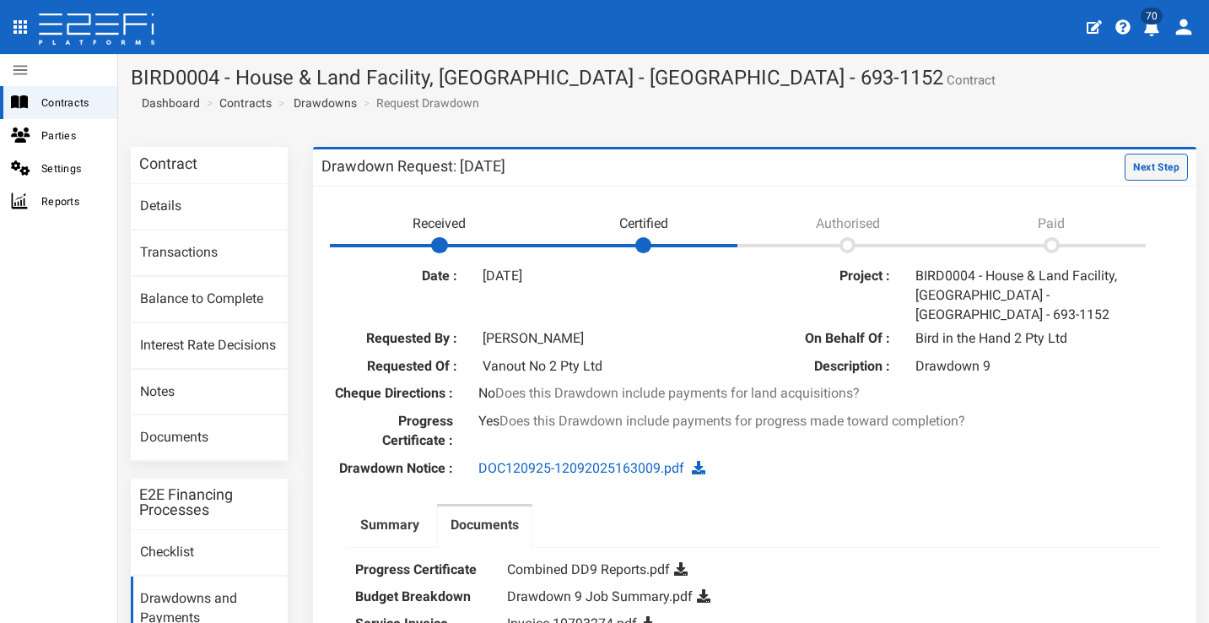
click at [1133, 159] on button "Next Step" at bounding box center [1156, 167] width 63 height 27
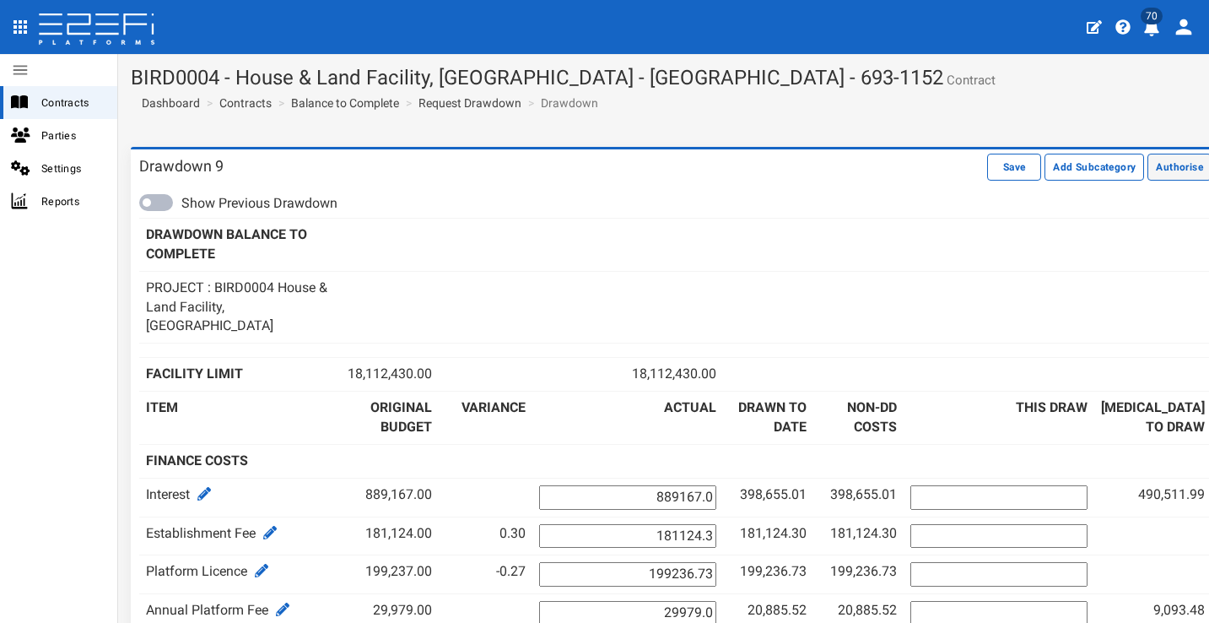
click at [1173, 176] on button "Authorise" at bounding box center [1179, 167] width 64 height 27
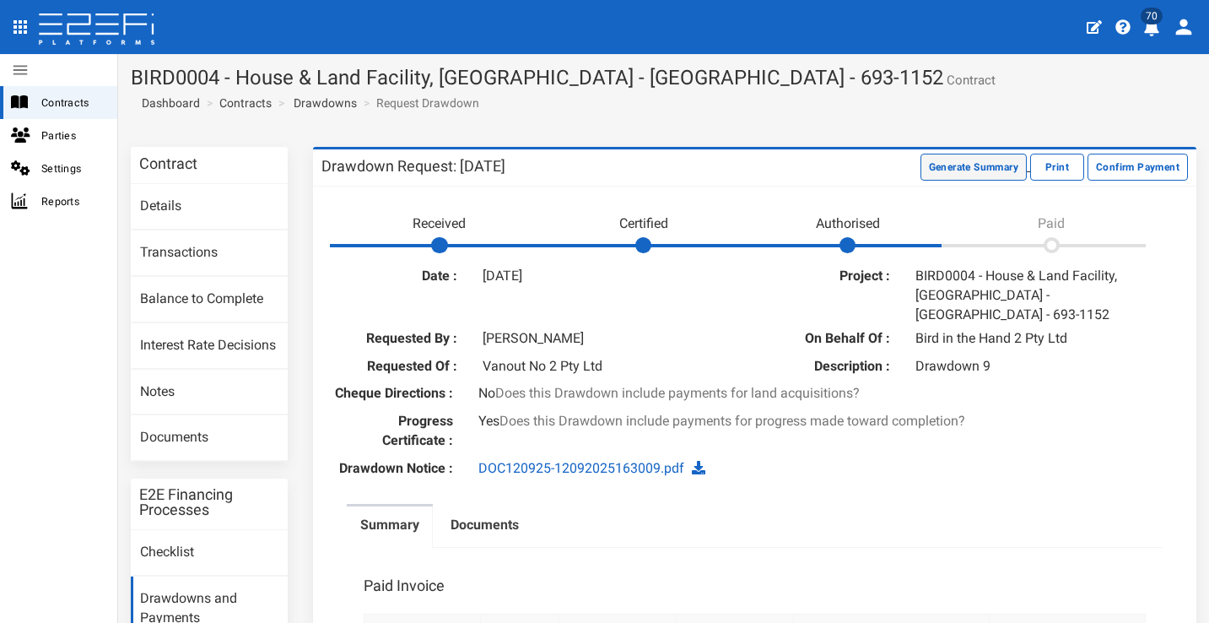
click at [930, 165] on button "Generate Summary" at bounding box center [973, 167] width 106 height 27
click at [914, 165] on button "Download Summary" at bounding box center [970, 167] width 112 height 27
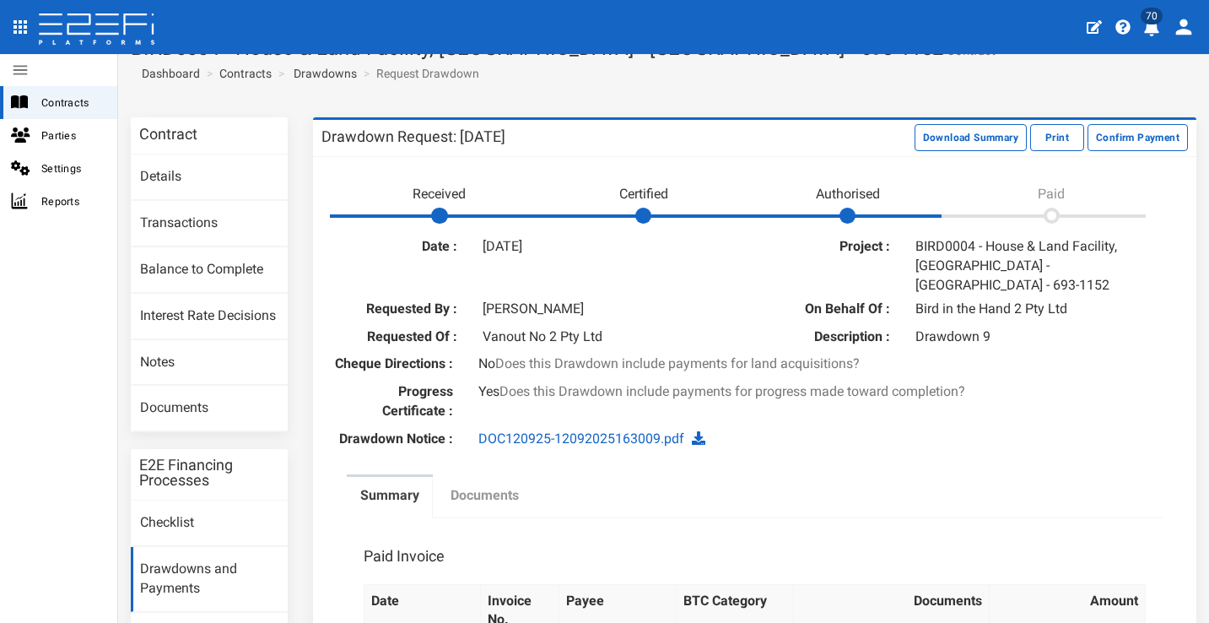
click at [508, 492] on label "Documents" at bounding box center [484, 495] width 68 height 19
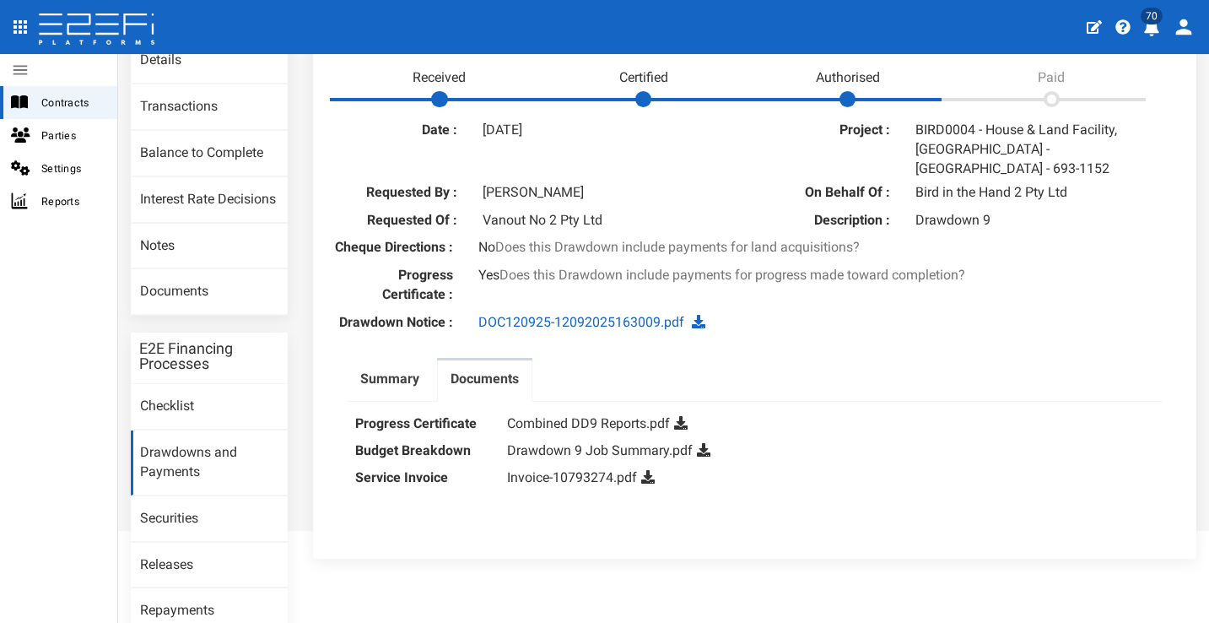
scroll to position [221, 0]
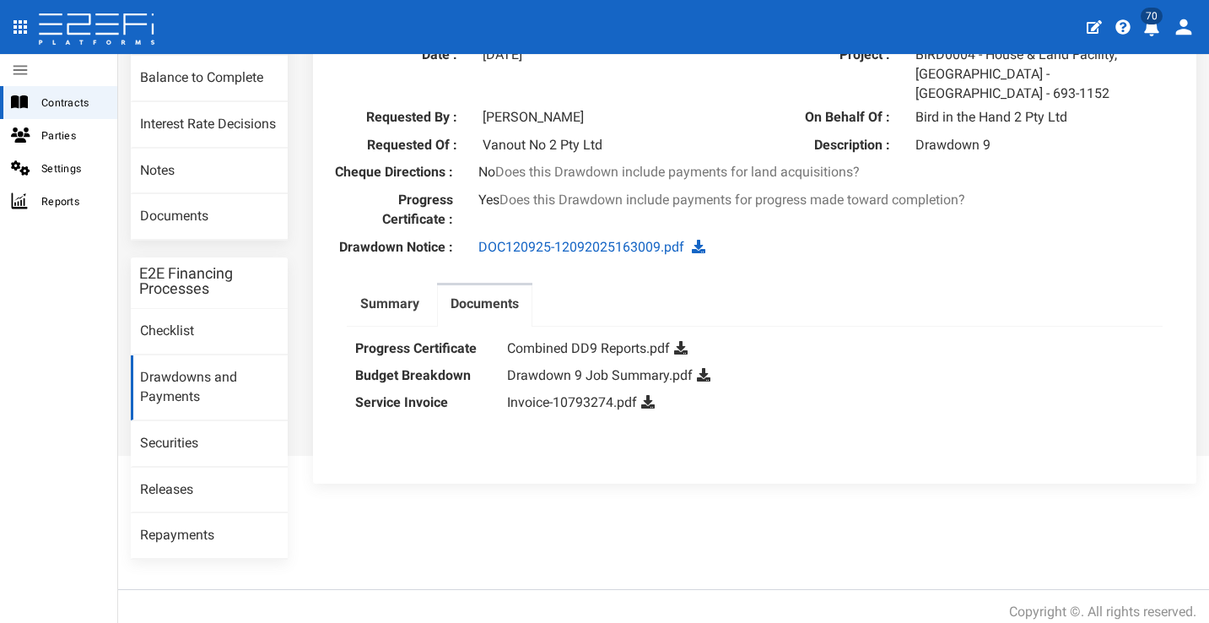
click at [649, 395] on icon at bounding box center [647, 401] width 13 height 13
click at [698, 369] on icon at bounding box center [703, 374] width 13 height 13
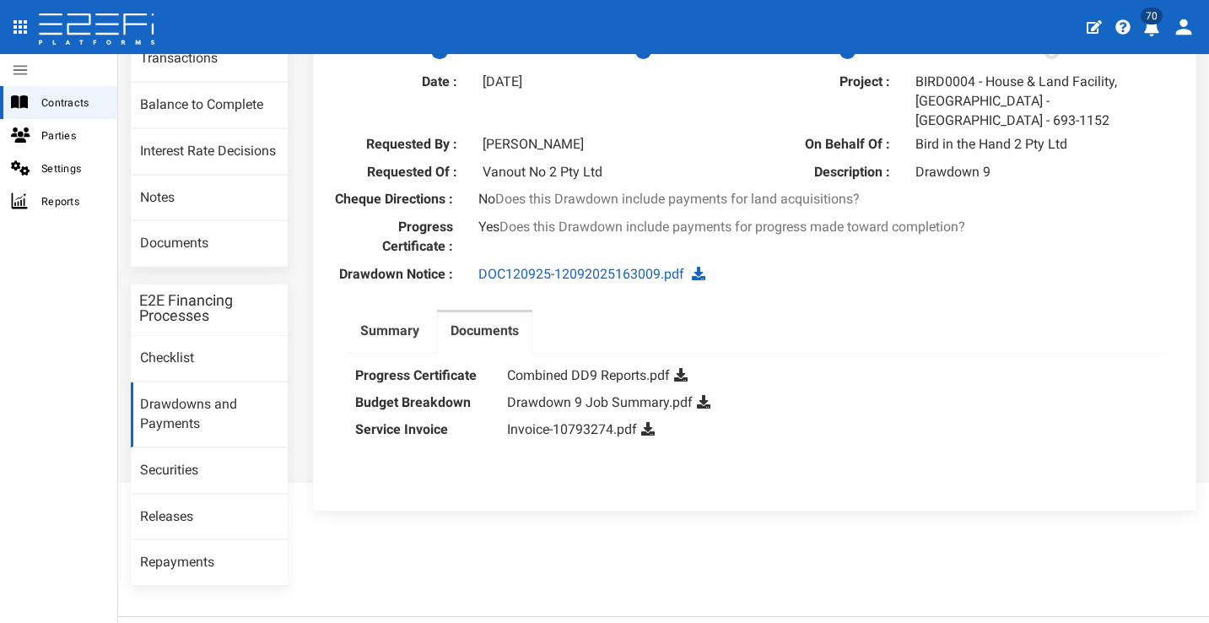
scroll to position [0, 0]
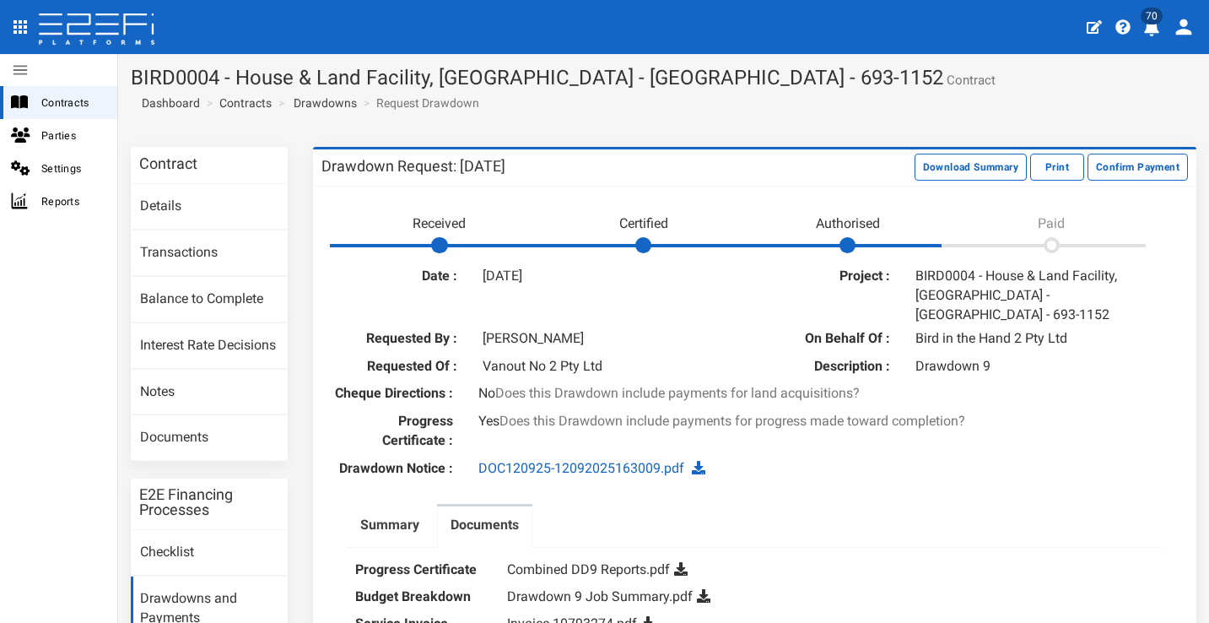
click at [1157, 30] on icon "profile" at bounding box center [1151, 27] width 15 height 17
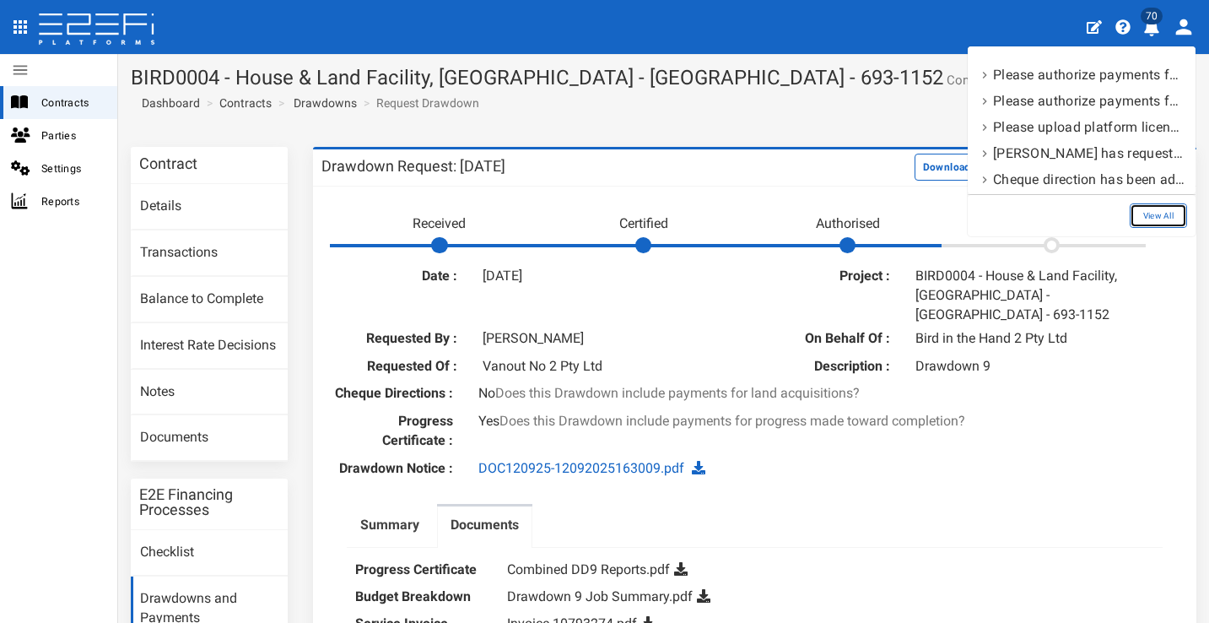
click at [1169, 216] on link "View All" at bounding box center [1158, 215] width 57 height 24
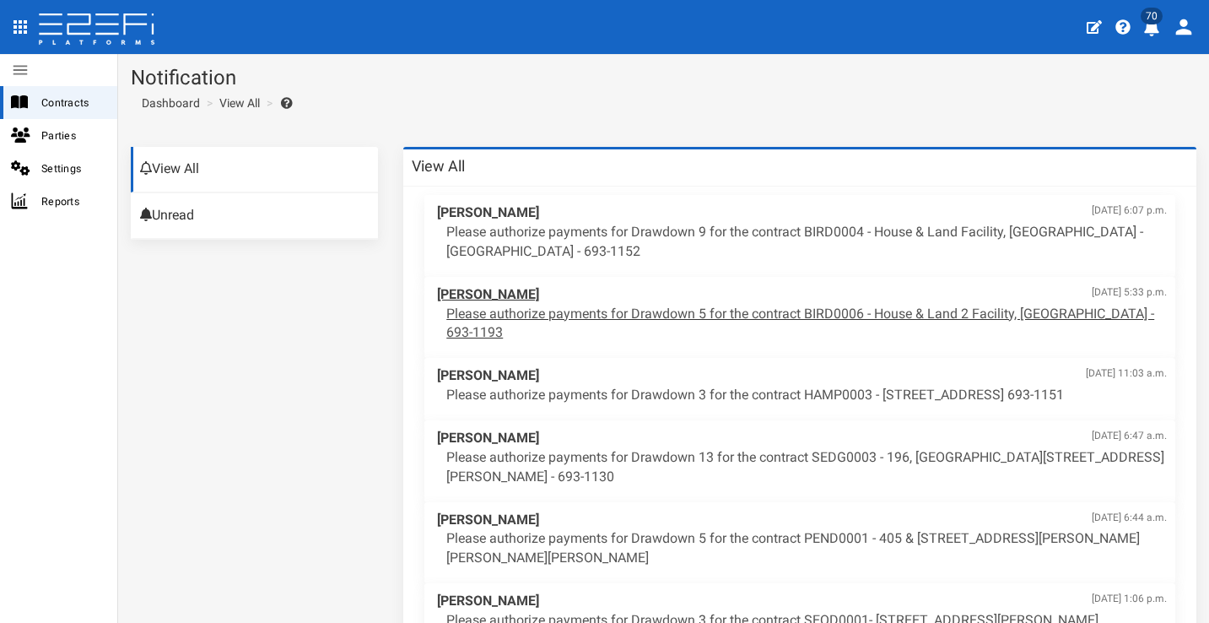
click at [662, 313] on p "Please authorize payments for Drawdown 5 for the contract BIRD0006 - House & La…" at bounding box center [806, 324] width 720 height 39
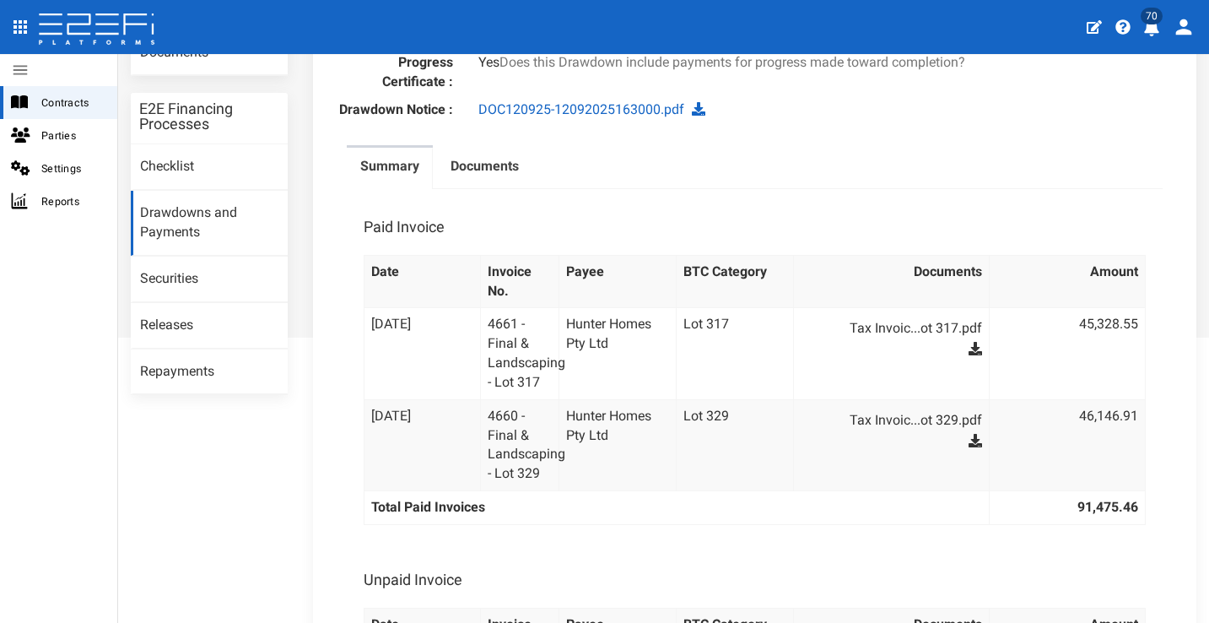
scroll to position [342, 0]
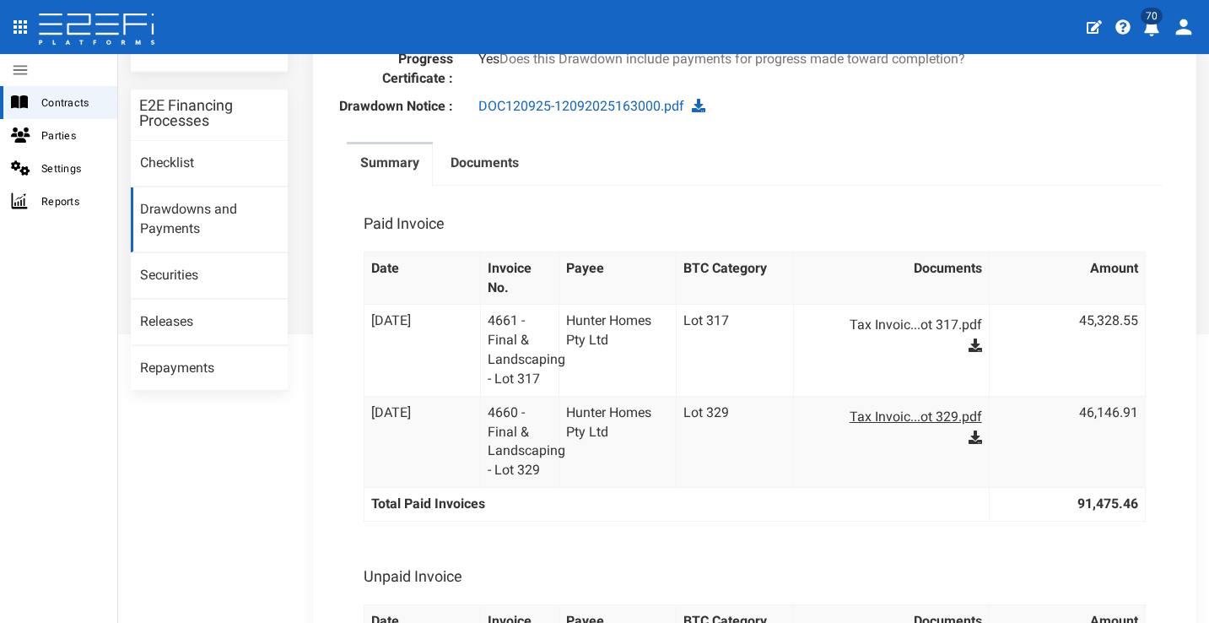
click at [862, 417] on link "Tax Invoic...ot 329.pdf" at bounding box center [899, 416] width 165 height 27
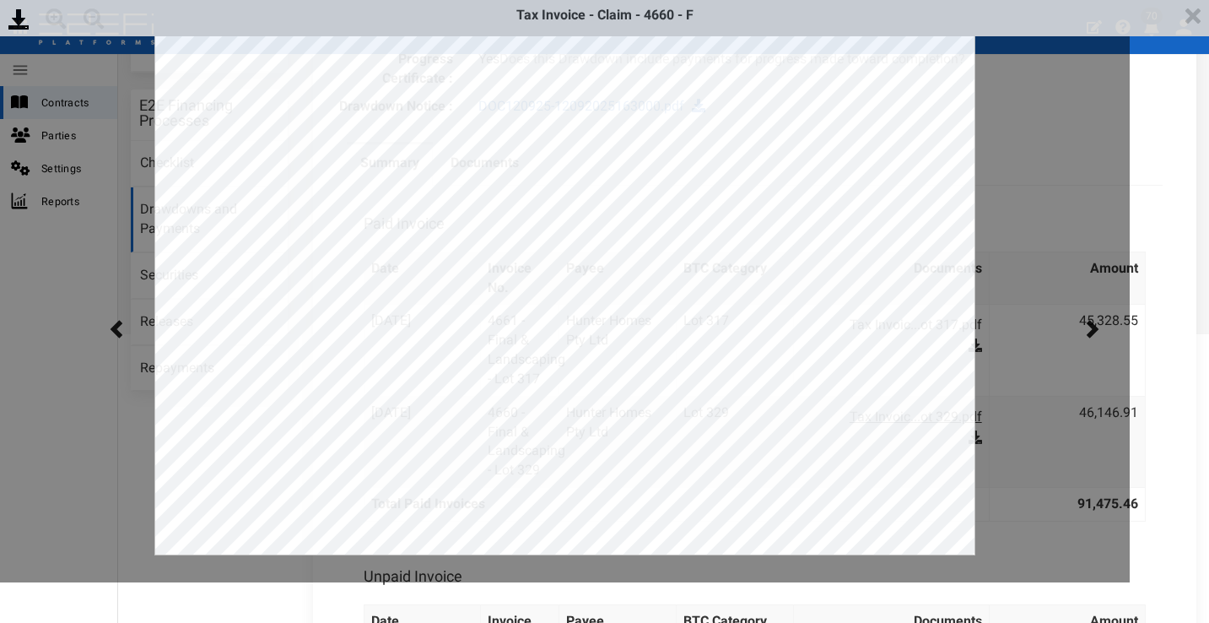
scroll to position [0, 0]
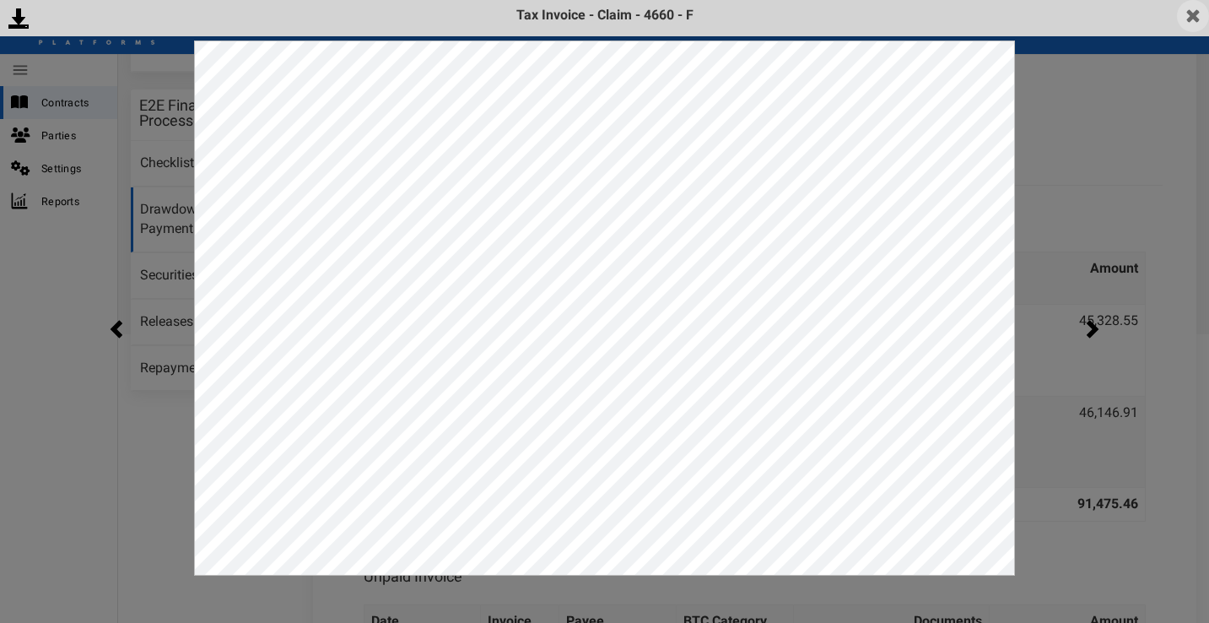
click at [1189, 14] on img at bounding box center [1193, 16] width 32 height 32
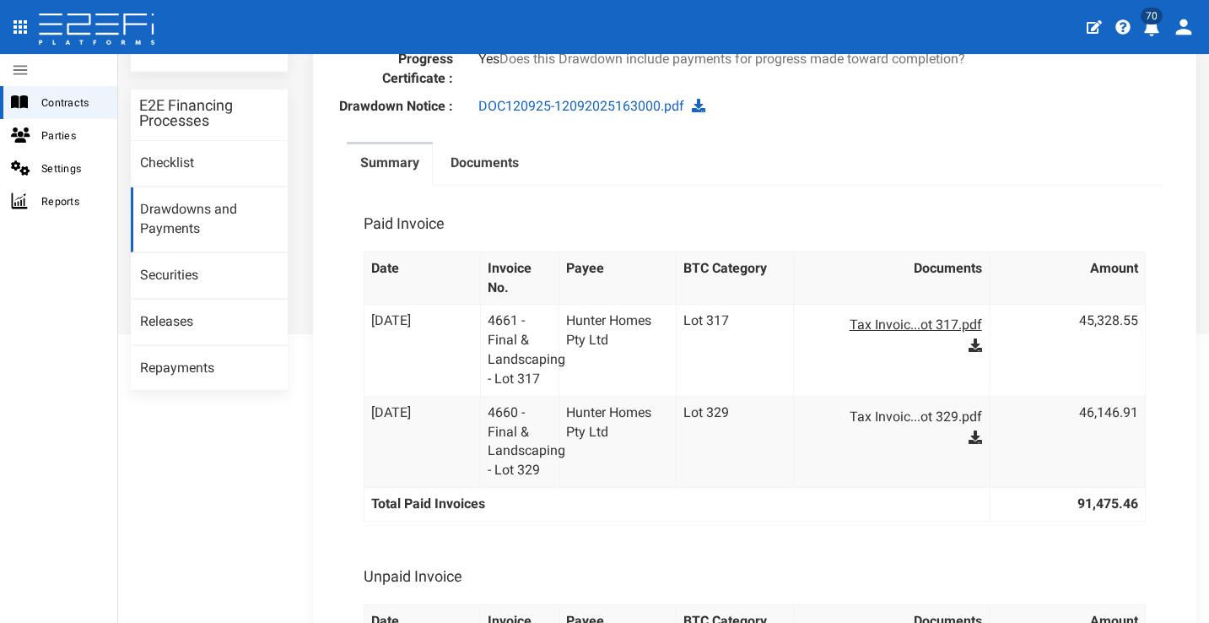
click at [880, 326] on link "Tax Invoic...ot 317.pdf" at bounding box center [899, 324] width 165 height 27
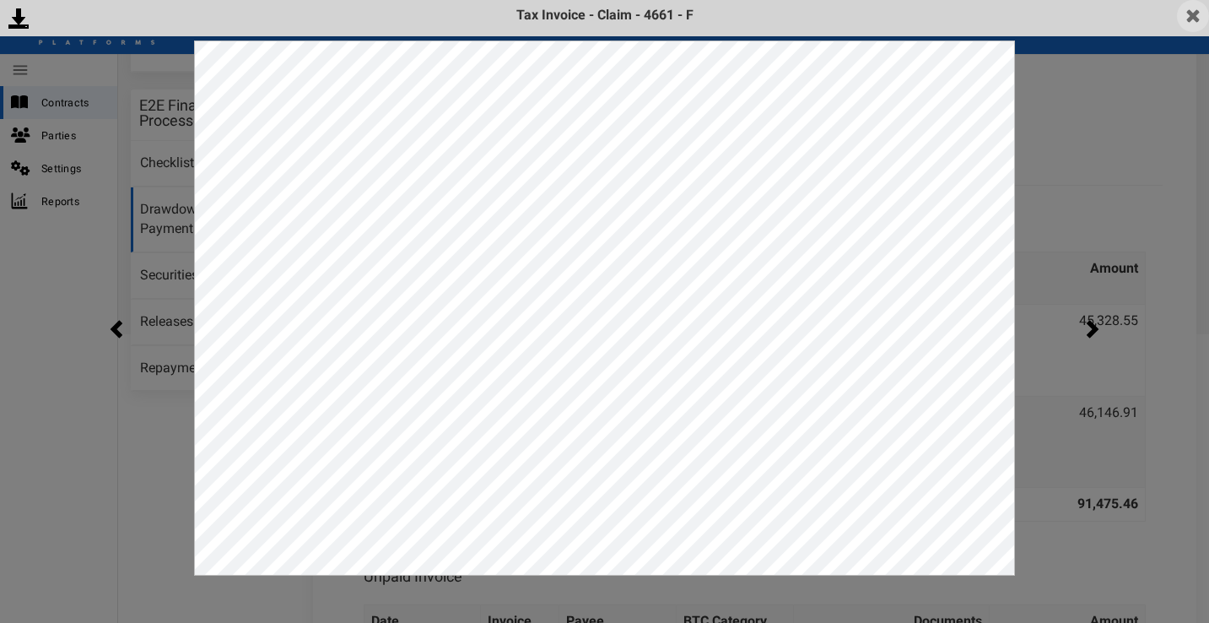
click at [1189, 11] on img at bounding box center [1193, 16] width 32 height 32
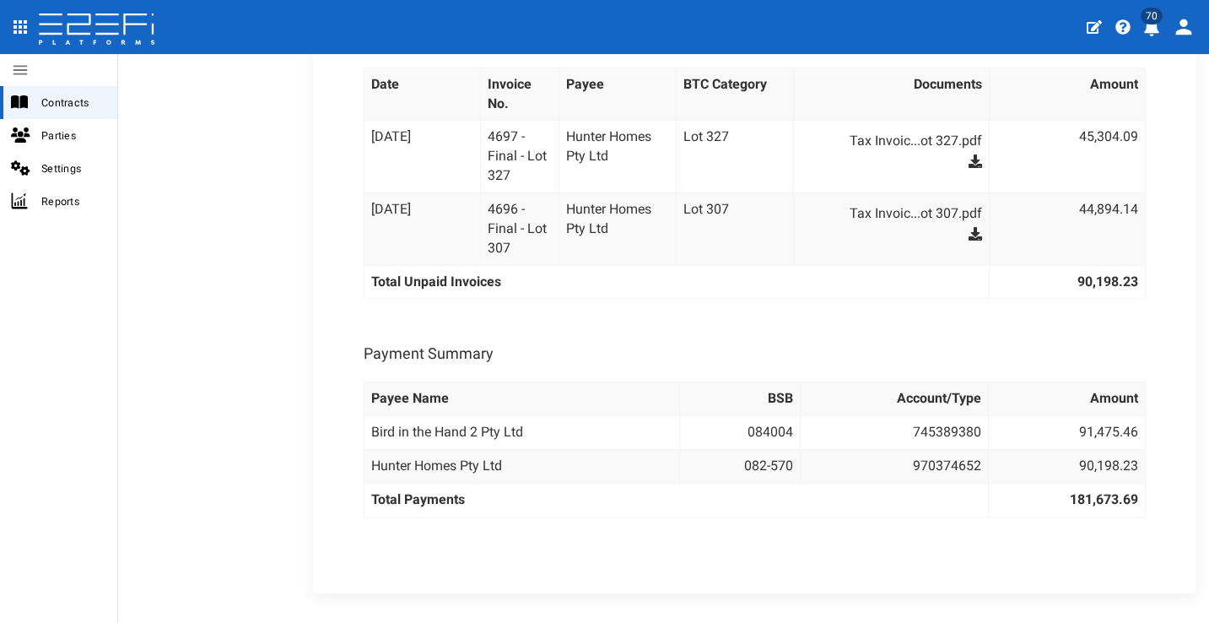
scroll to position [864, 0]
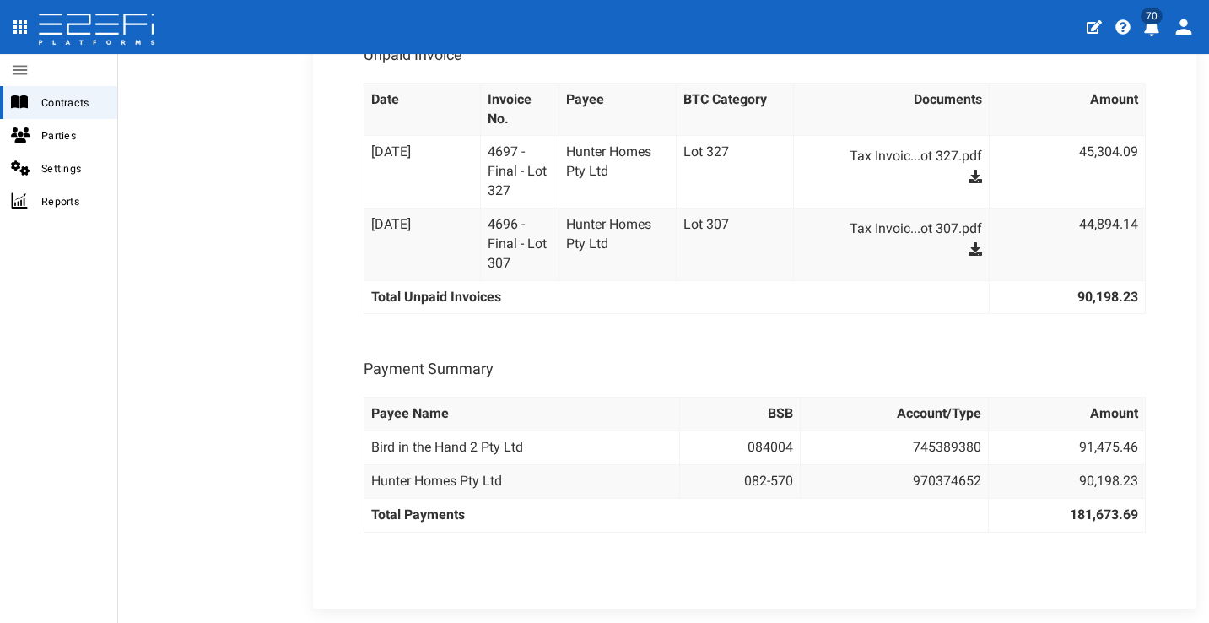
click at [1151, 26] on icon "profile" at bounding box center [1151, 27] width 15 height 17
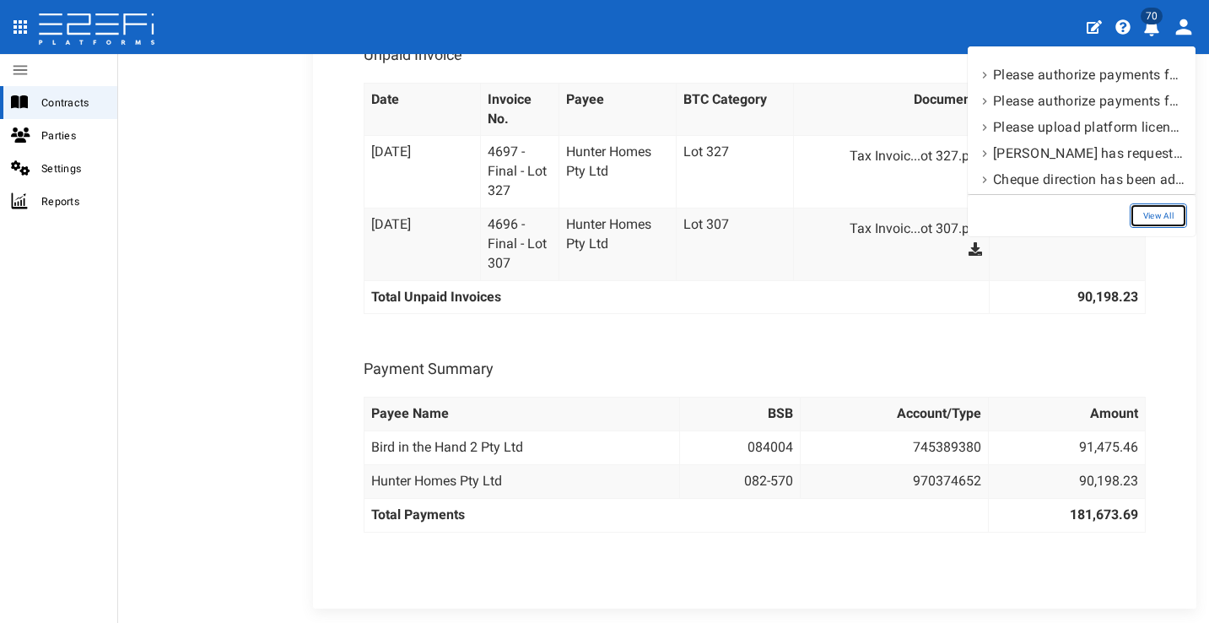
click at [1155, 218] on link "View All" at bounding box center [1158, 215] width 57 height 24
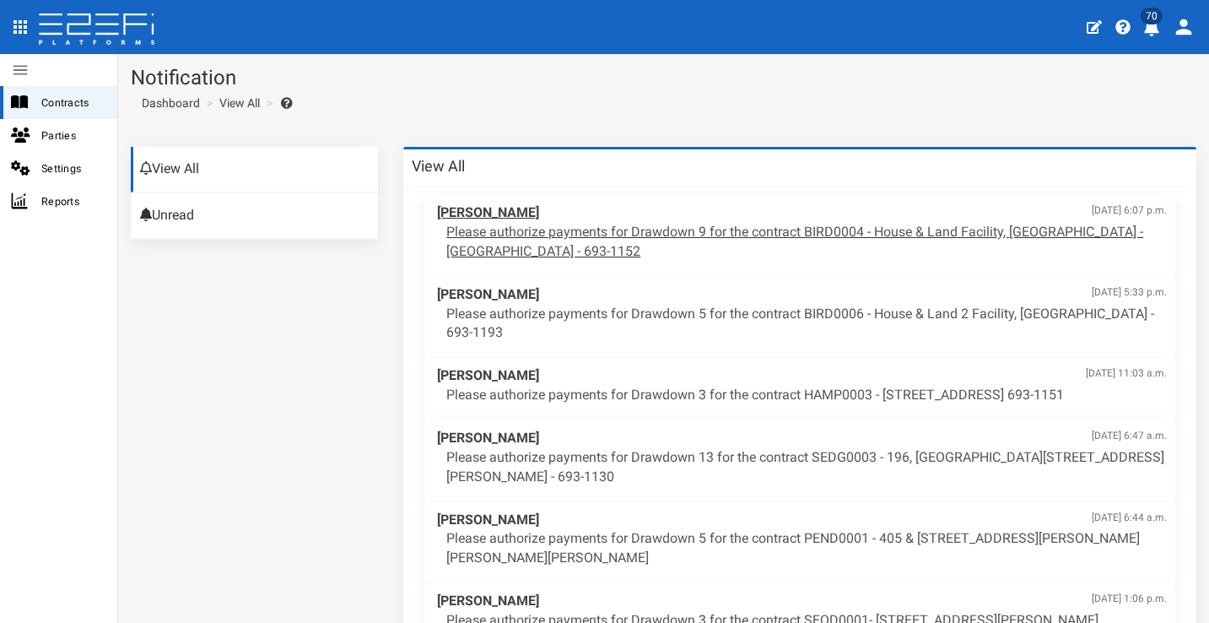
click at [940, 226] on p "Please authorize payments for Drawdown 9 for the contract BIRD0004 - House & La…" at bounding box center [806, 242] width 720 height 39
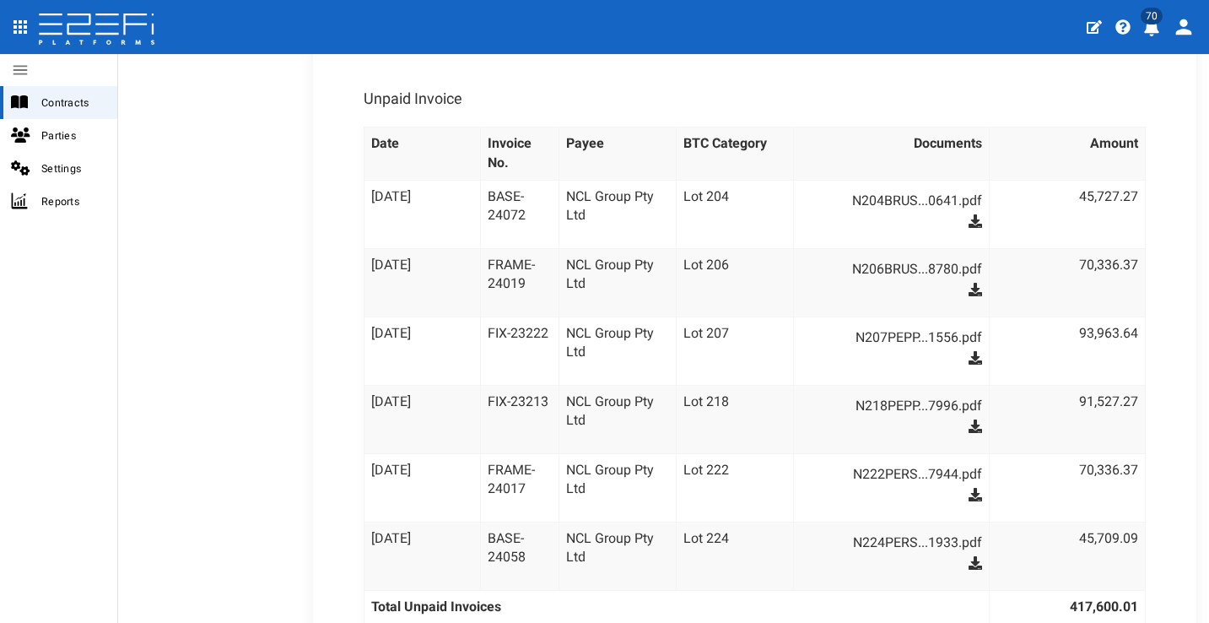
scroll to position [1179, 0]
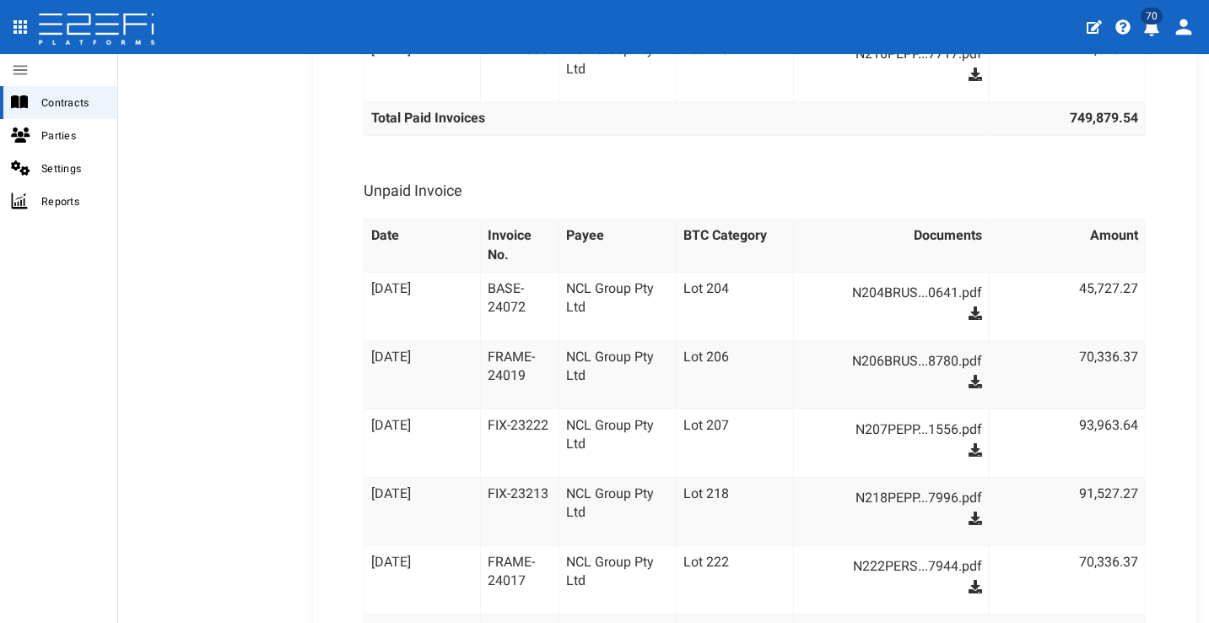
click at [637, 281] on td "NCL Group Pty Ltd" at bounding box center [617, 306] width 117 height 68
click at [916, 279] on link "N204BRUS...0641.pdf" at bounding box center [899, 292] width 165 height 27
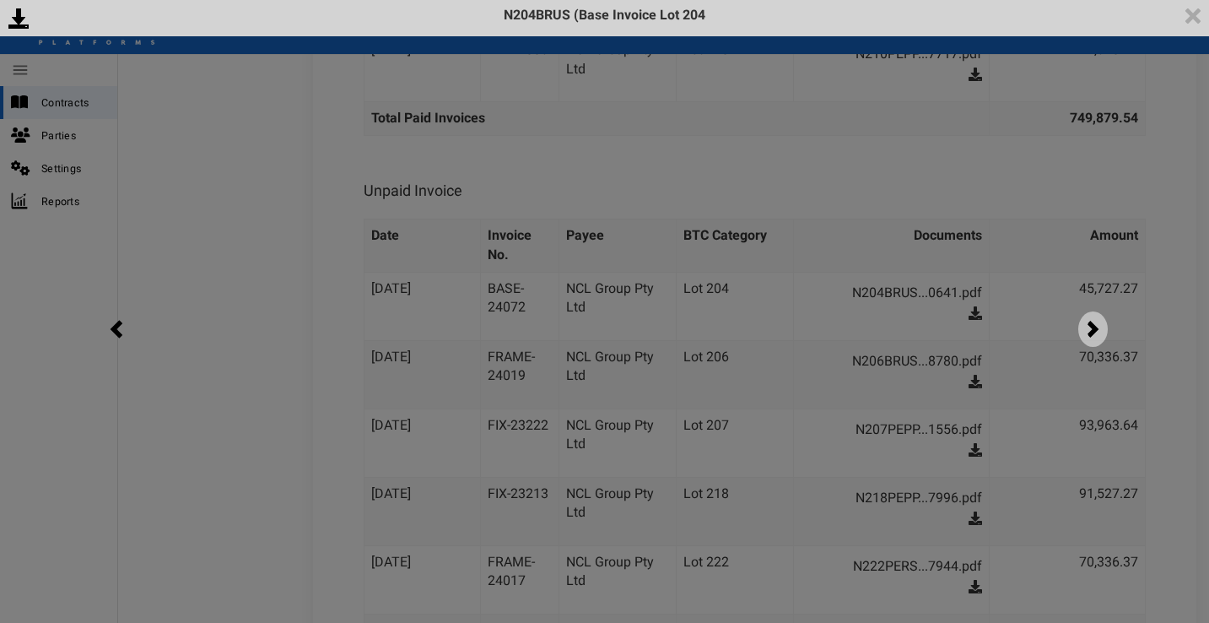
click at [1091, 324] on img at bounding box center [1093, 328] width 30 height 35
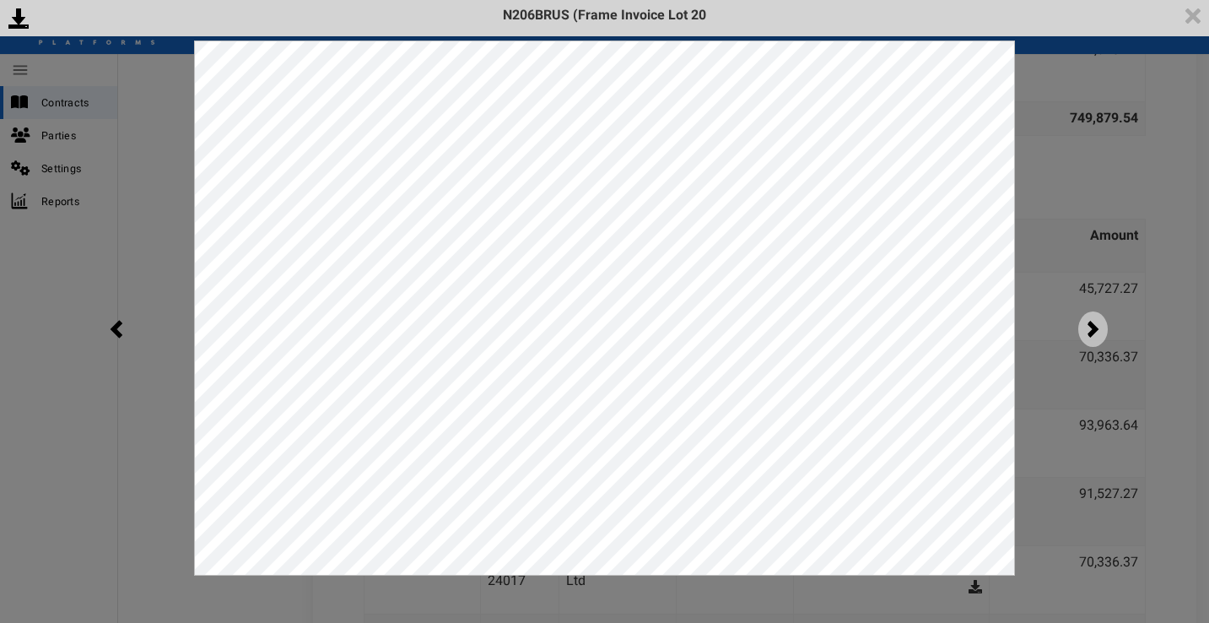
scroll to position [0, 0]
click at [1195, 24] on img at bounding box center [1193, 16] width 32 height 32
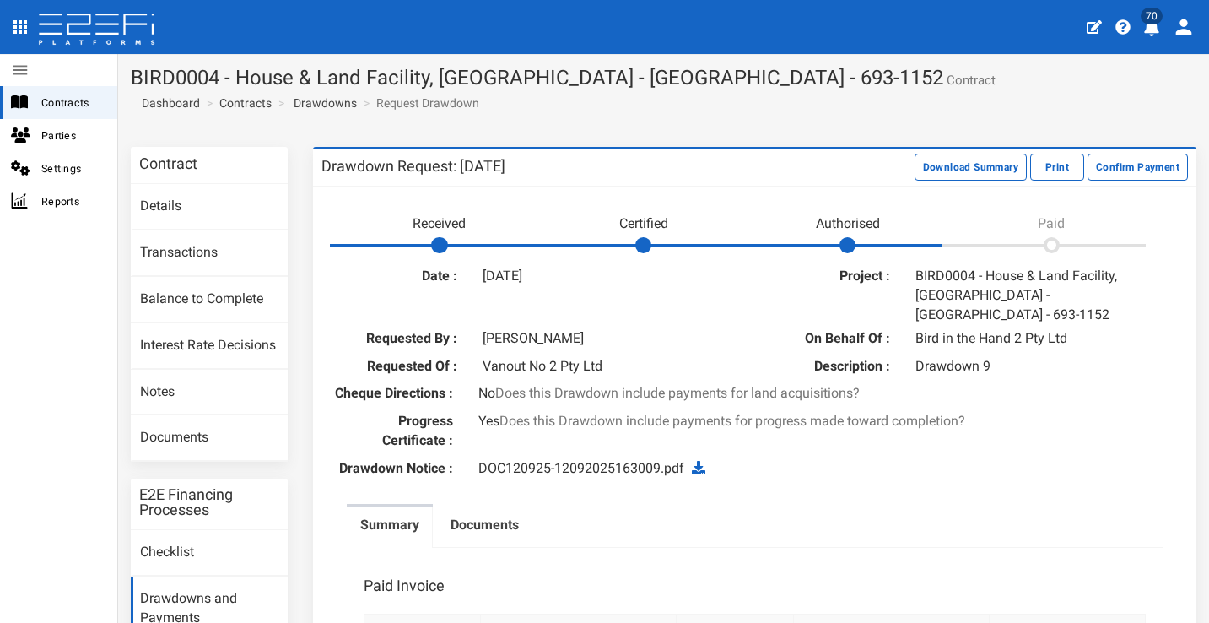
click at [616, 460] on link "DOC120925-12092025163009.pdf" at bounding box center [581, 468] width 206 height 16
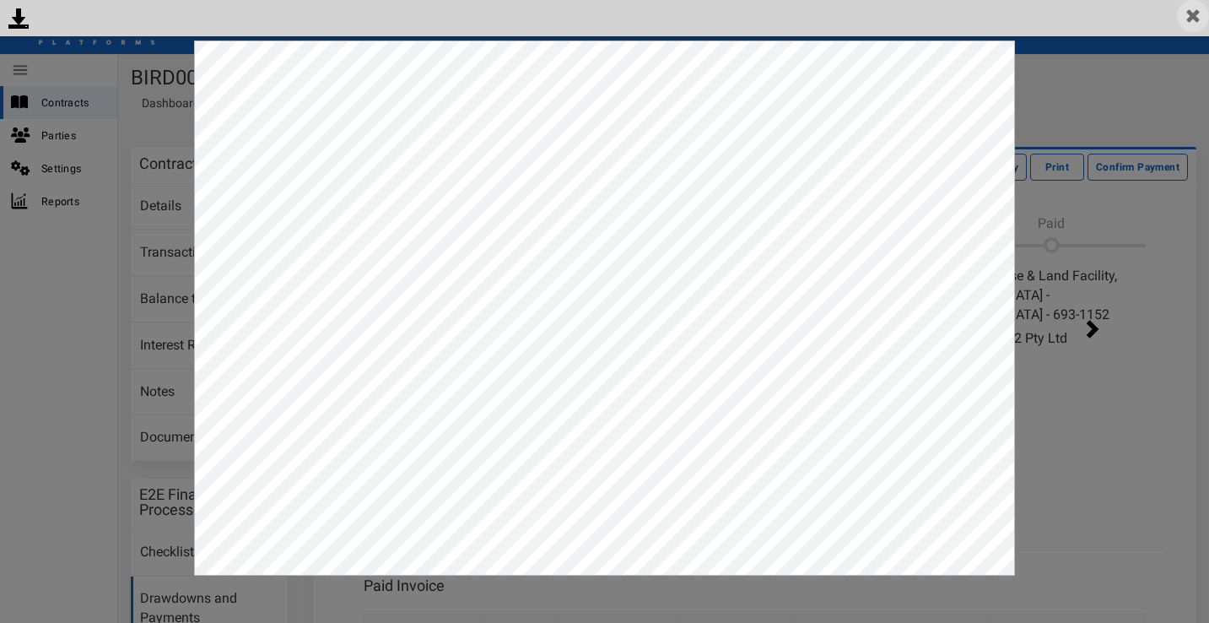
click at [1192, 18] on img at bounding box center [1193, 16] width 32 height 32
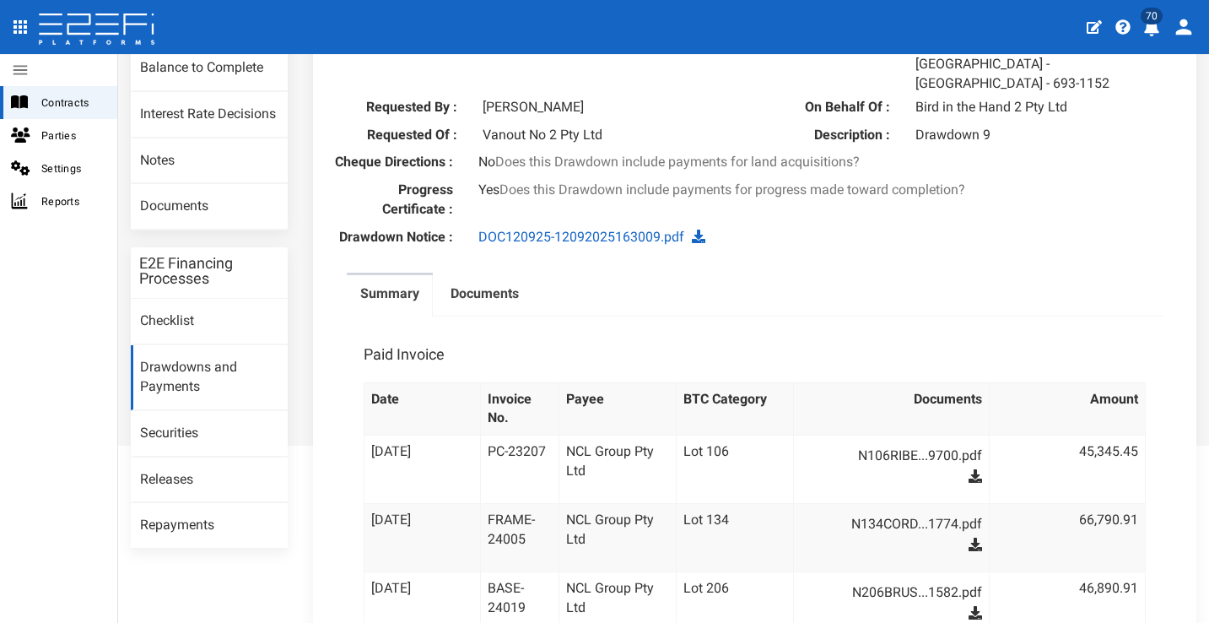
scroll to position [333, 0]
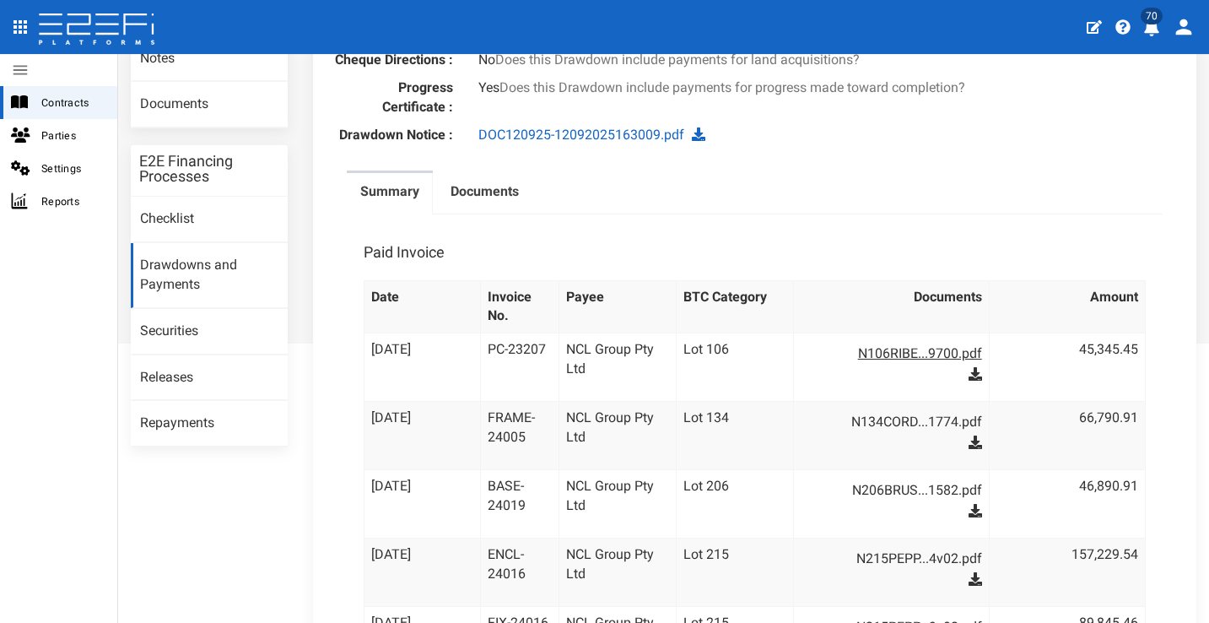
click at [886, 340] on link "N106RIBE...9700.pdf" at bounding box center [899, 353] width 165 height 27
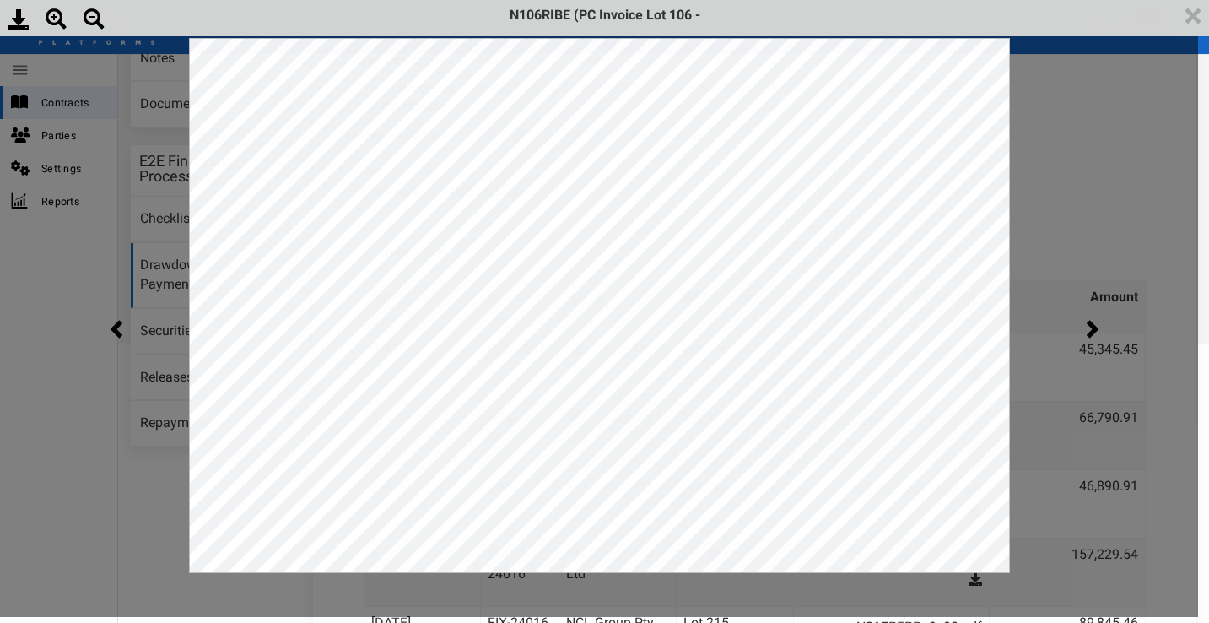
scroll to position [0, 0]
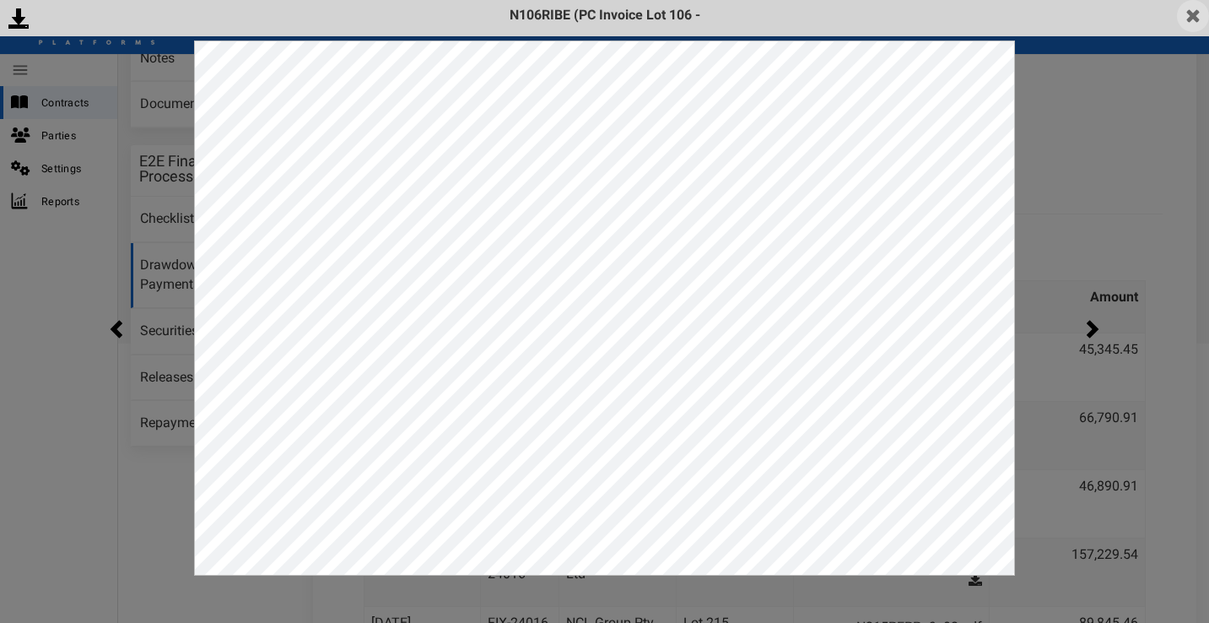
click at [1201, 19] on img at bounding box center [1193, 16] width 32 height 32
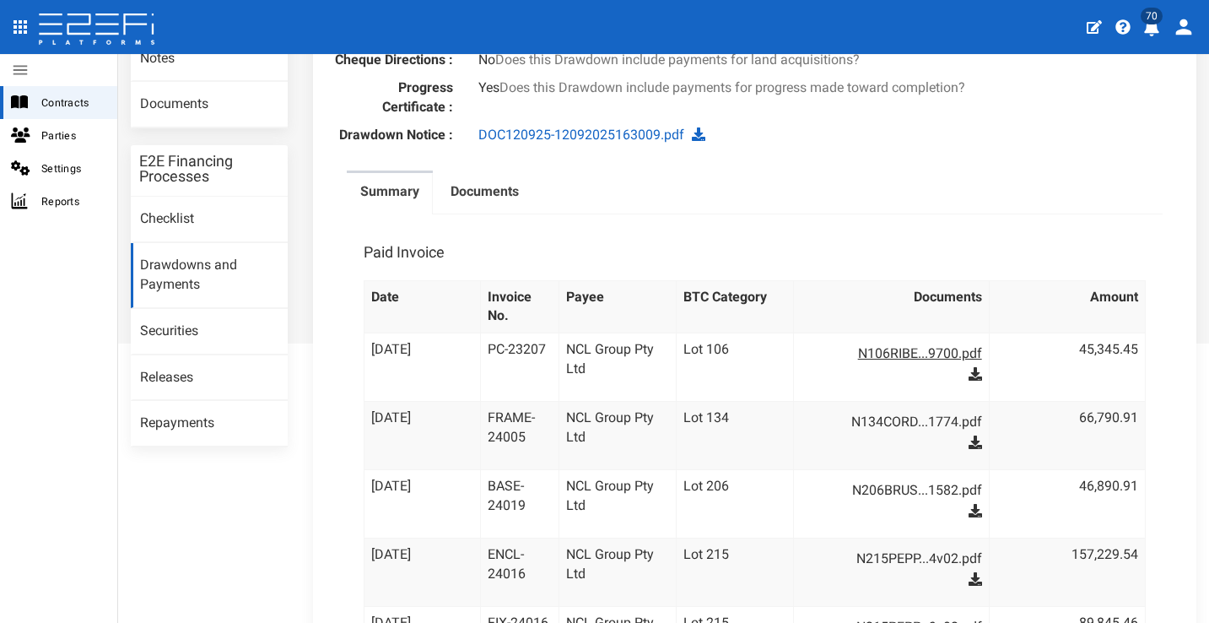
click at [858, 342] on link "N106RIBE...9700.pdf" at bounding box center [899, 353] width 165 height 27
